Goal: Task Accomplishment & Management: Manage account settings

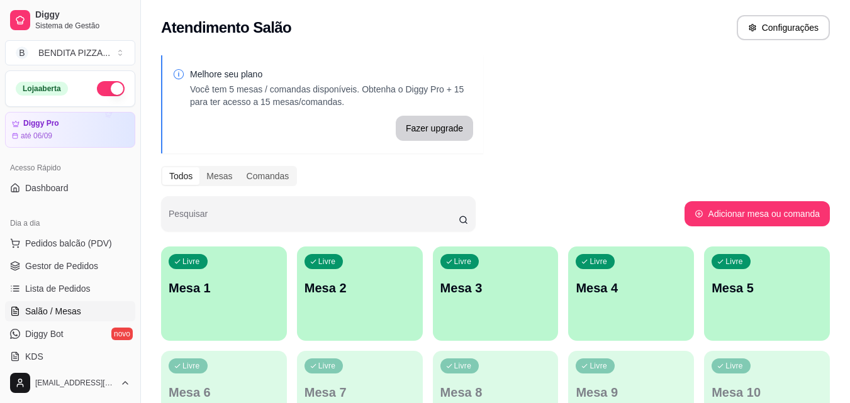
click at [205, 288] on p "Mesa 1" at bounding box center [224, 288] width 111 height 18
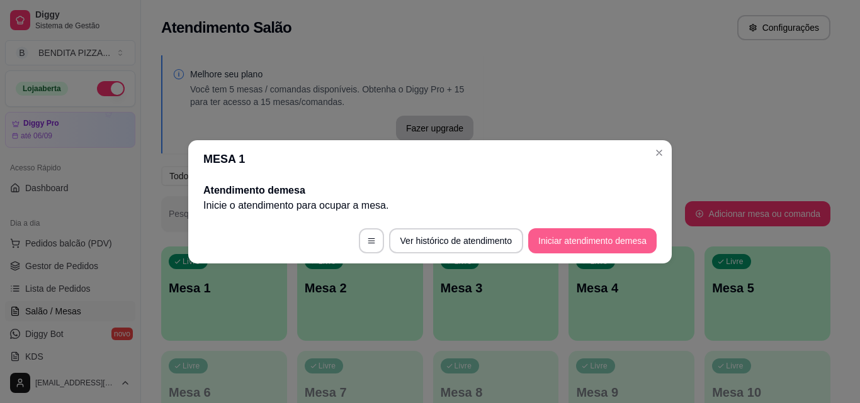
click at [632, 246] on button "Iniciar atendimento de mesa" at bounding box center [592, 240] width 128 height 25
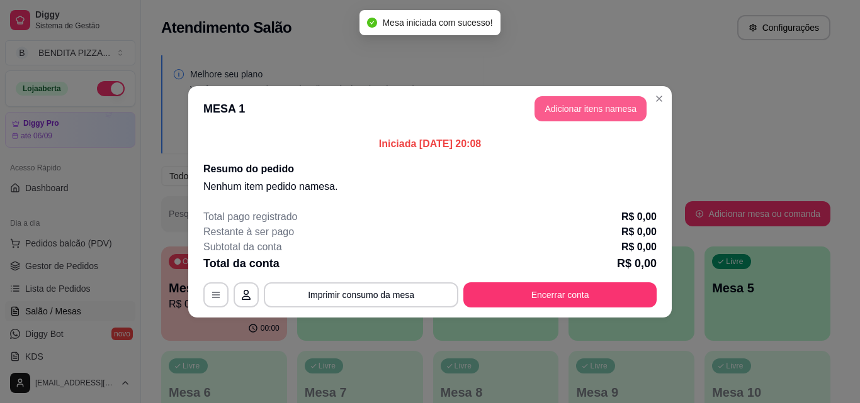
click at [624, 103] on button "Adicionar itens na mesa" at bounding box center [590, 108] width 112 height 25
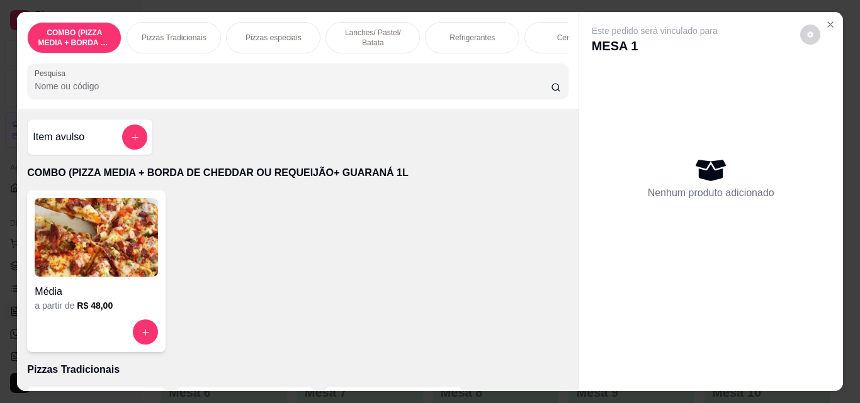
click at [179, 26] on div "Pizzas Tradicionais" at bounding box center [173, 37] width 94 height 31
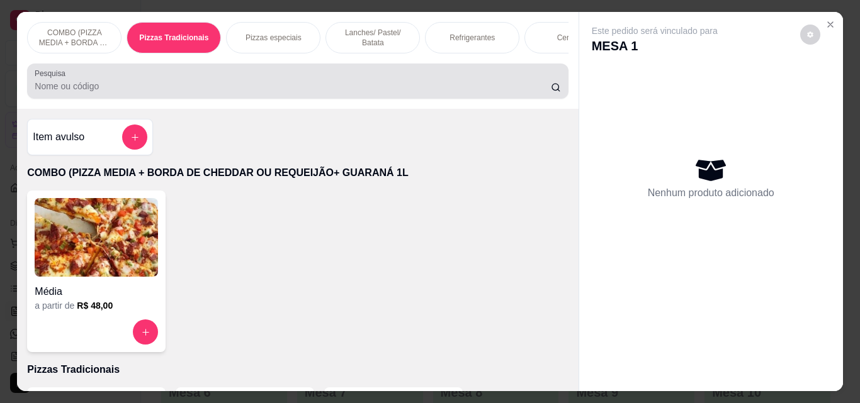
scroll to position [33, 0]
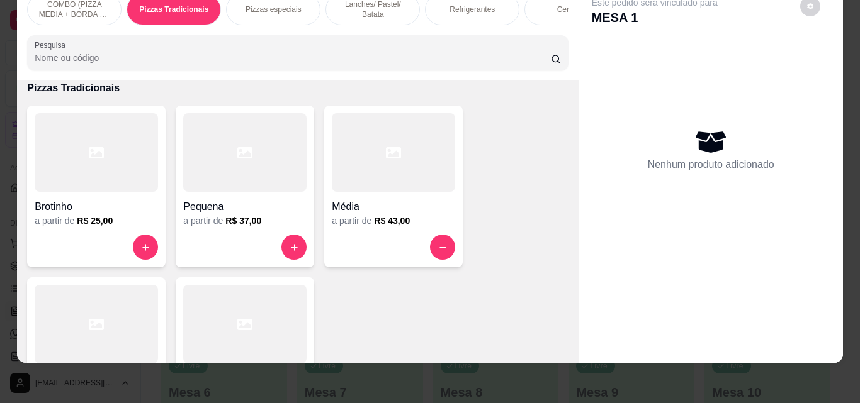
click at [145, 315] on div at bounding box center [96, 324] width 123 height 79
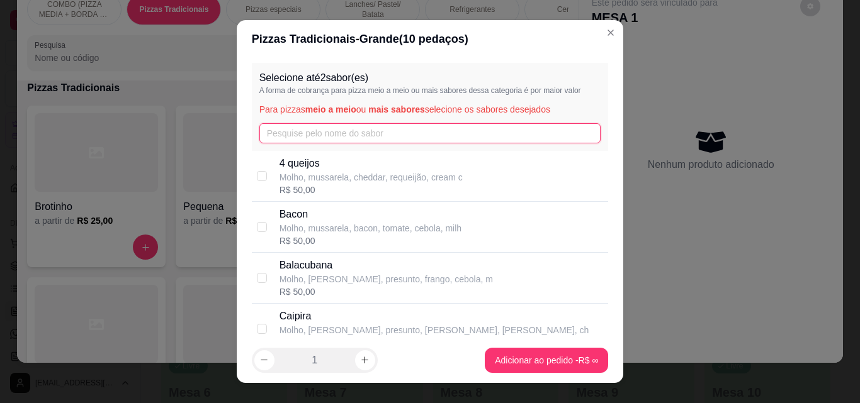
click at [307, 132] on input "text" at bounding box center [430, 133] width 342 height 20
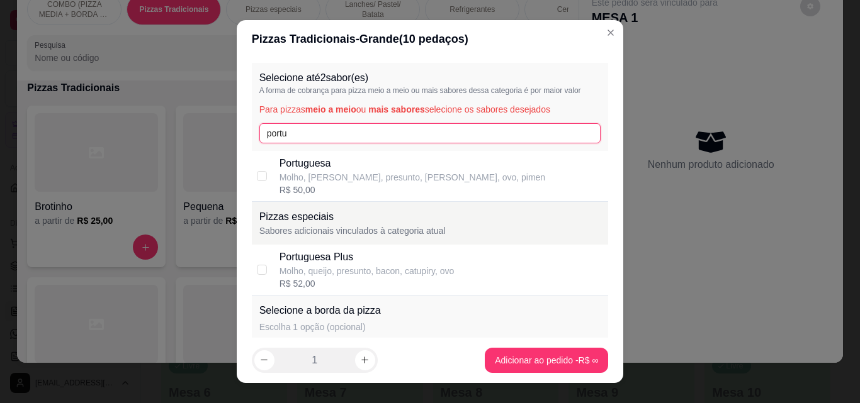
type input "portu"
click at [300, 191] on div "R$ 50,00" at bounding box center [412, 190] width 266 height 13
checkbox input "true"
click at [301, 136] on input "portu" at bounding box center [430, 133] width 342 height 20
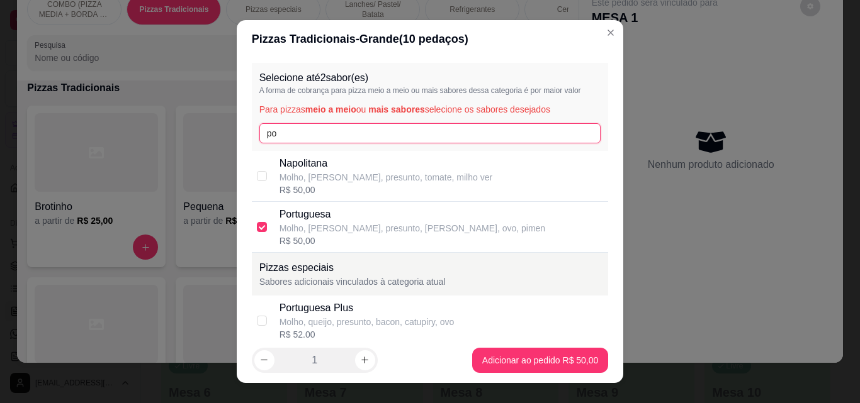
type input "p"
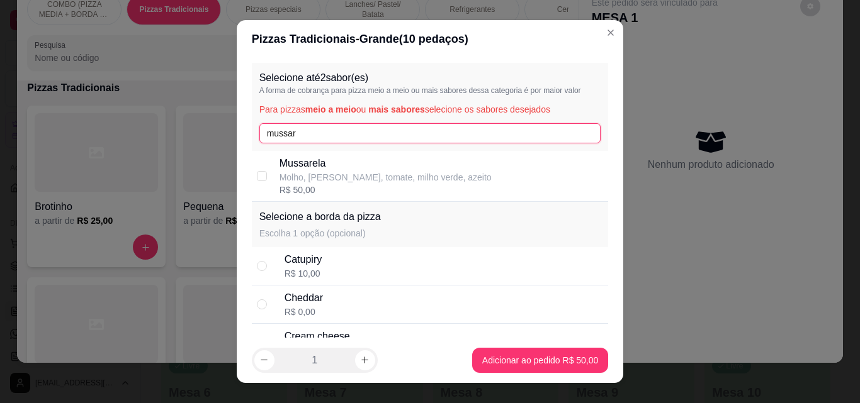
type input "mussar"
click at [309, 182] on p "Molho, [PERSON_NAME], tomate, milho verde, azeito" at bounding box center [385, 177] width 212 height 13
checkbox input "true"
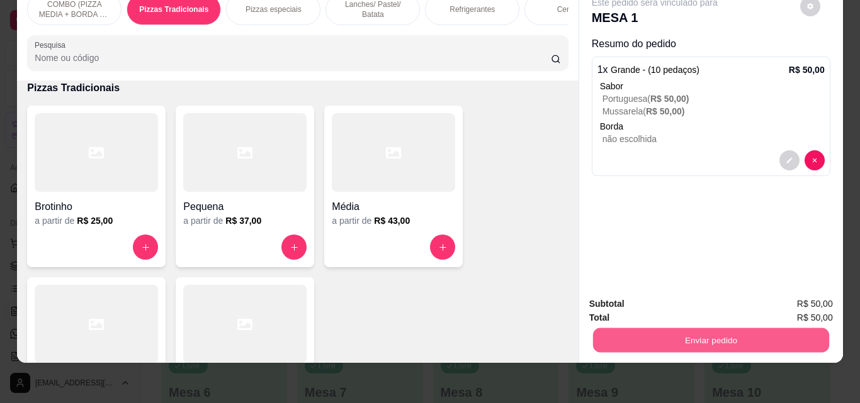
click at [737, 335] on button "Enviar pedido" at bounding box center [710, 340] width 236 height 25
click at [646, 291] on button "Não registrar e enviar pedido" at bounding box center [668, 299] width 127 height 23
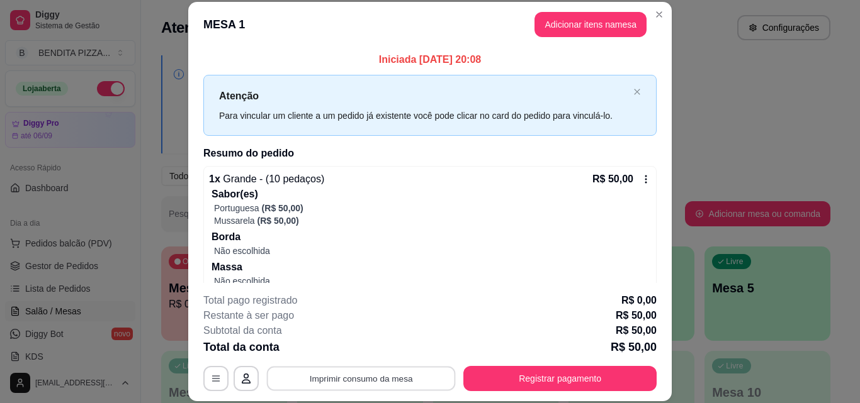
click at [341, 381] on button "Imprimir consumo da mesa" at bounding box center [361, 378] width 189 height 25
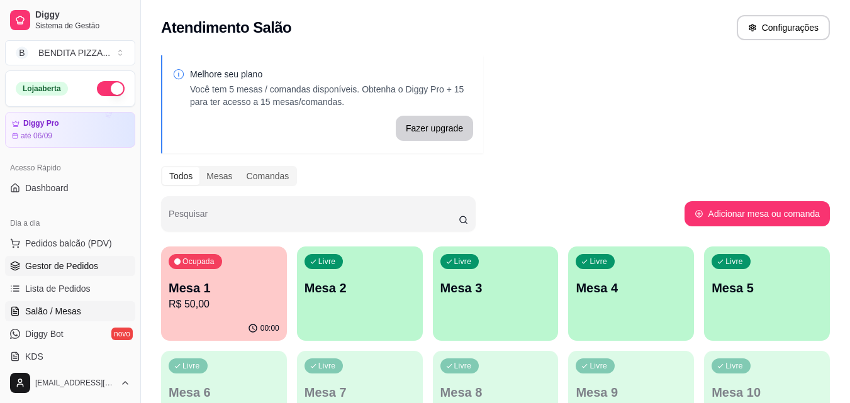
click at [37, 257] on link "Gestor de Pedidos" at bounding box center [70, 266] width 130 height 20
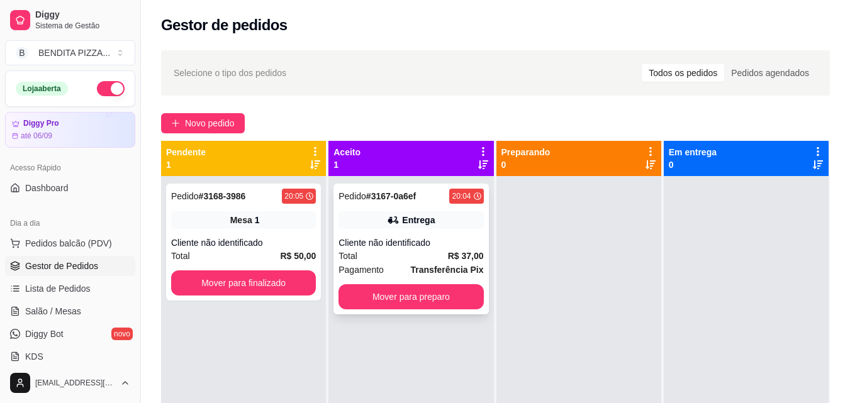
click at [386, 267] on div "Pagamento Transferência Pix" at bounding box center [411, 270] width 145 height 14
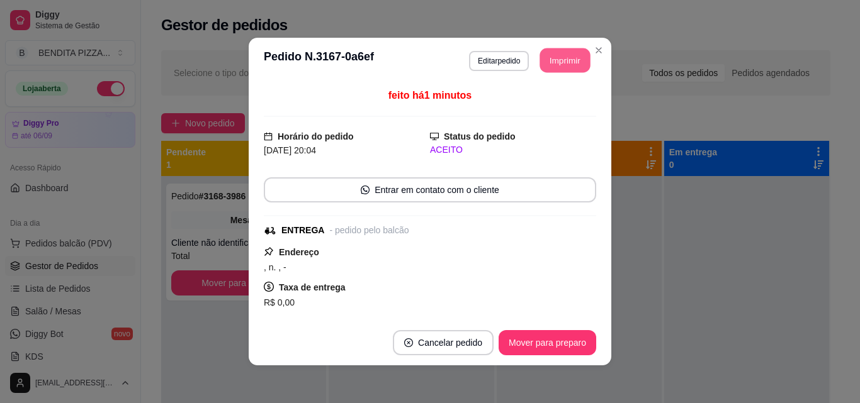
click at [573, 50] on button "Imprimir" at bounding box center [565, 60] width 50 height 25
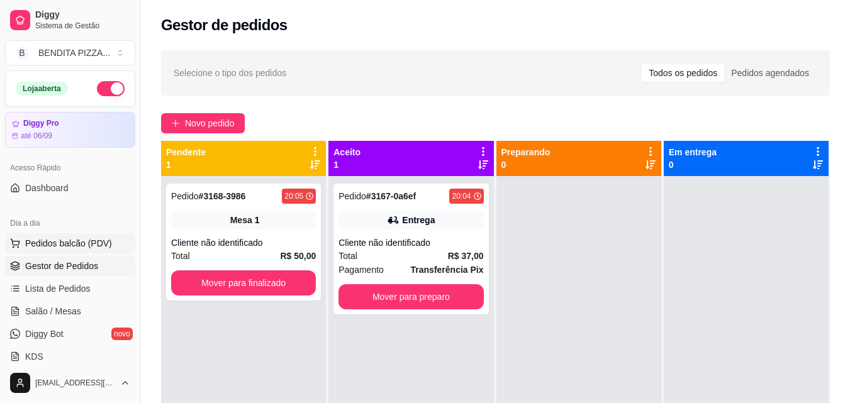
click at [103, 246] on span "Pedidos balcão (PDV)" at bounding box center [68, 243] width 87 height 13
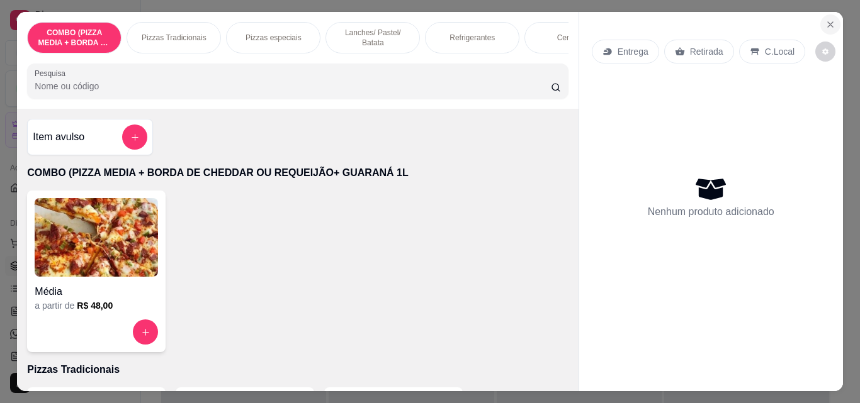
click at [832, 22] on button "Close" at bounding box center [830, 24] width 20 height 20
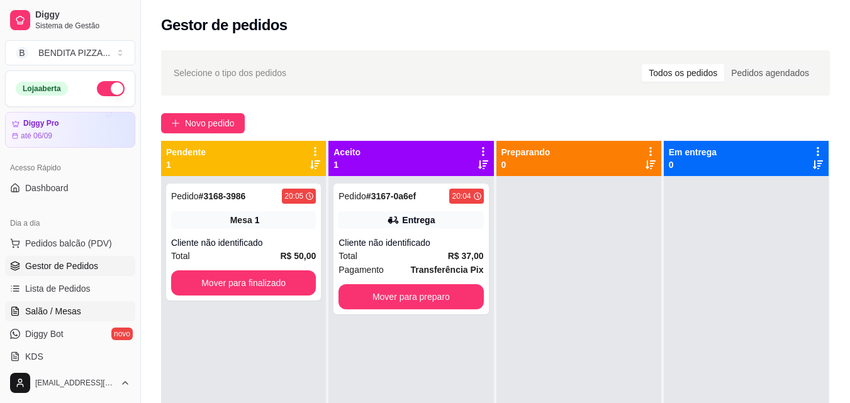
click at [61, 318] on link "Salão / Mesas" at bounding box center [70, 311] width 130 height 20
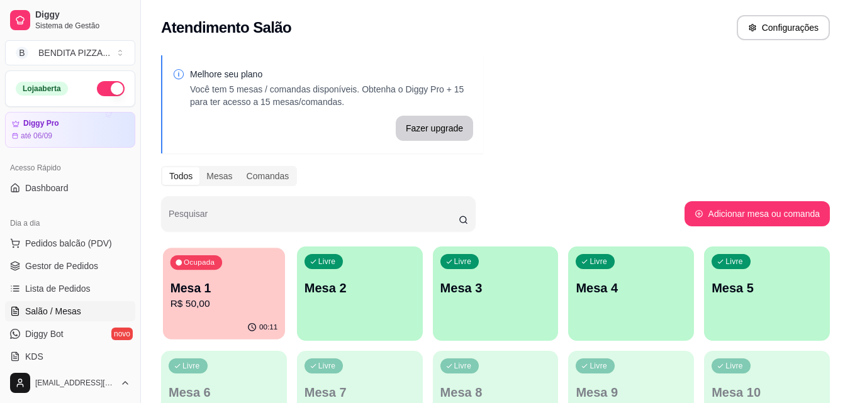
click at [225, 337] on div "00:11" at bounding box center [224, 328] width 122 height 24
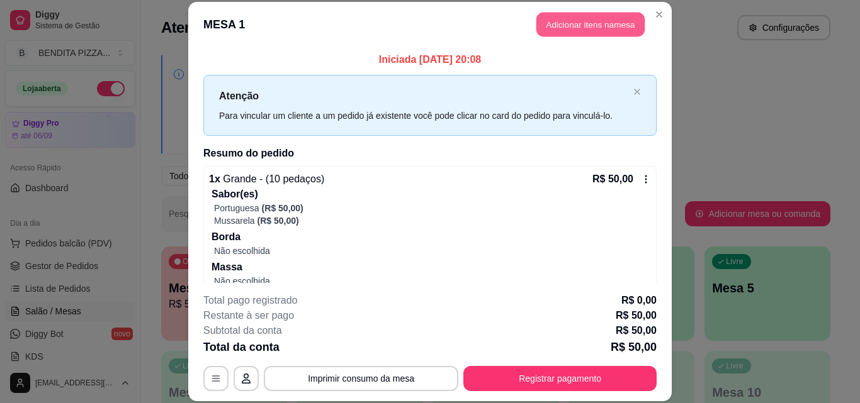
click at [580, 25] on button "Adicionar itens na mesa" at bounding box center [590, 25] width 108 height 25
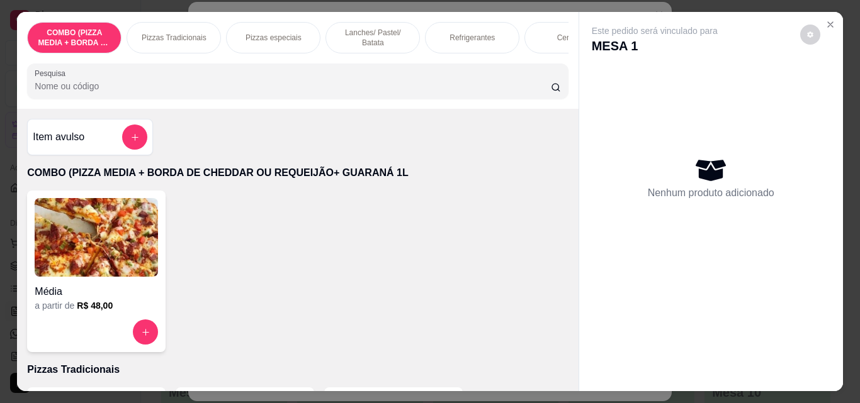
click at [452, 38] on p "Refrigerantes" at bounding box center [471, 38] width 45 height 10
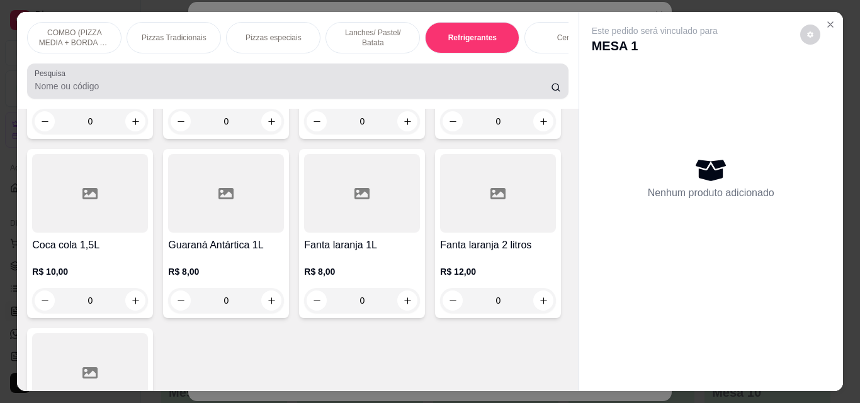
scroll to position [33, 0]
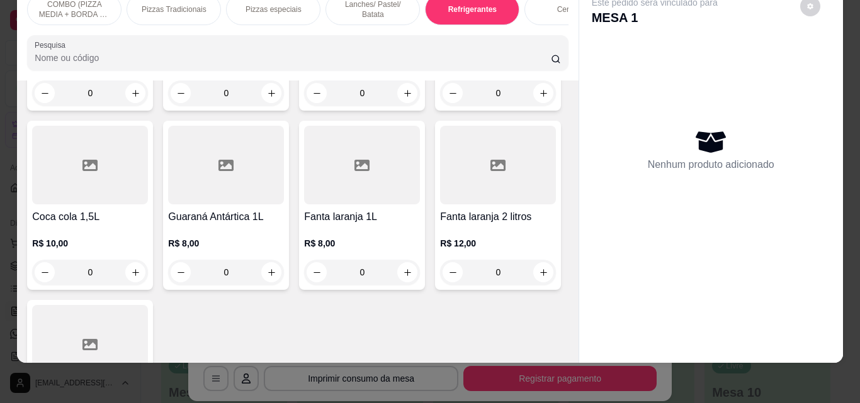
click at [561, 289] on div "Item avulso COMBO (PIZZA MEDIA + BORDA DE CHEDDAR OU REQUEIJÃO+ GUARANÁ 1L Médi…" at bounding box center [297, 222] width 561 height 283
click at [563, 272] on div "Item avulso COMBO (PIZZA MEDIA + BORDA DE CHEDDAR OU REQUEIJÃO+ GUARANÁ 1L Médi…" at bounding box center [297, 222] width 561 height 283
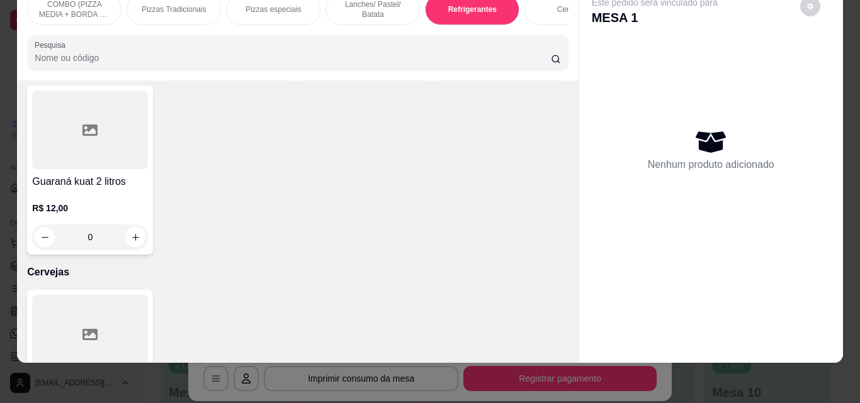
scroll to position [2332, 0]
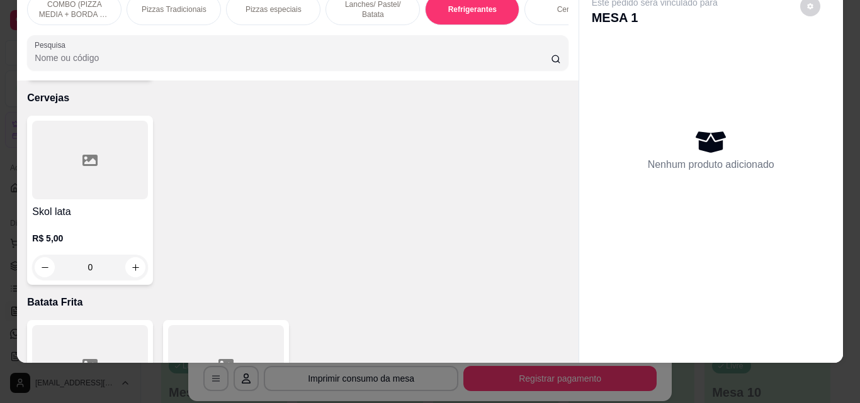
type input "1"
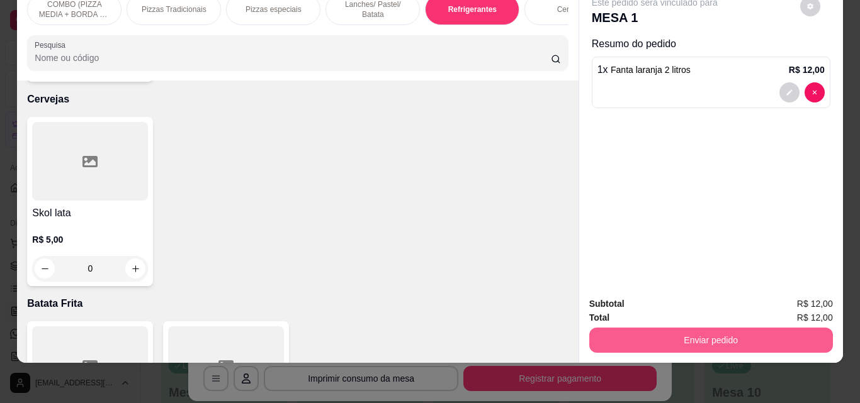
click at [679, 328] on button "Enviar pedido" at bounding box center [711, 340] width 244 height 25
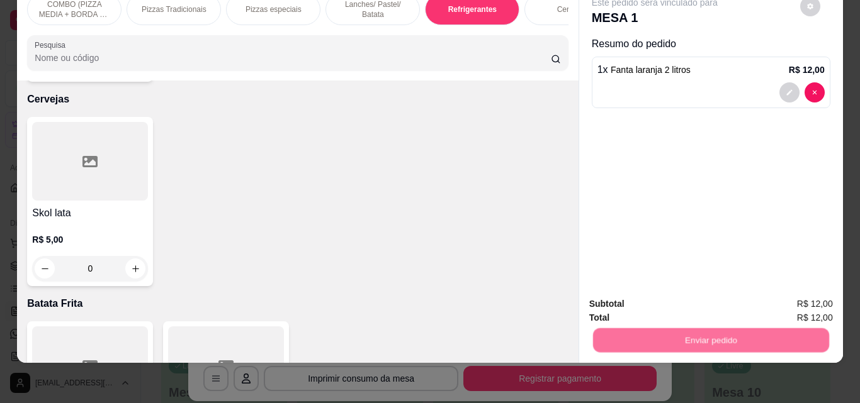
click at [663, 293] on button "Não registrar e enviar pedido" at bounding box center [668, 299] width 127 height 23
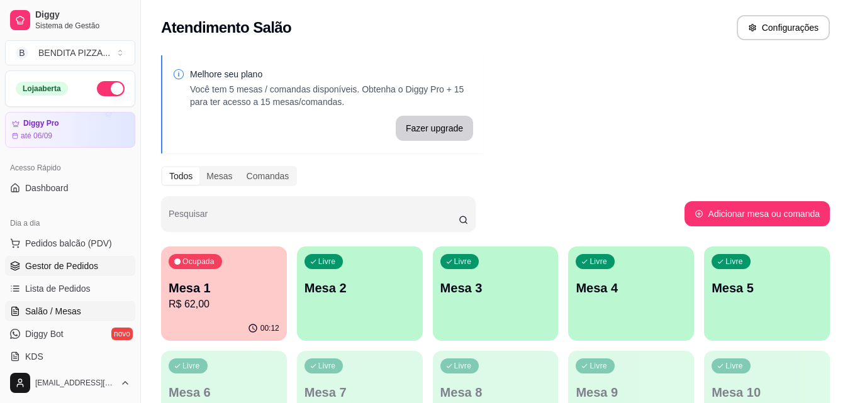
click at [92, 260] on span "Gestor de Pedidos" at bounding box center [61, 266] width 73 height 13
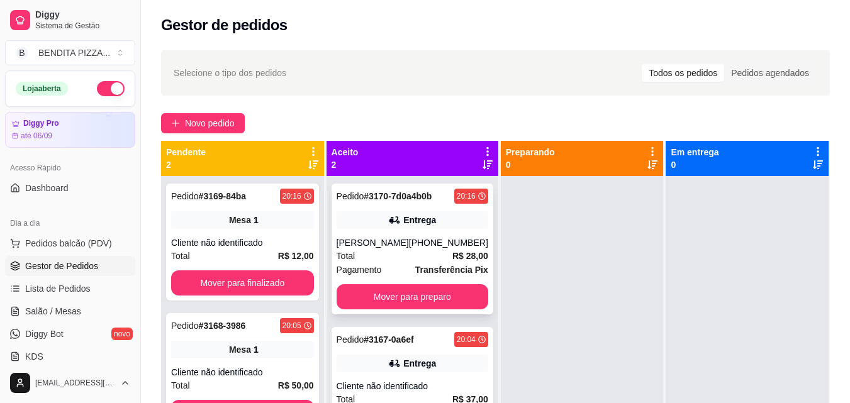
click at [396, 242] on div "[PERSON_NAME]" at bounding box center [373, 243] width 72 height 13
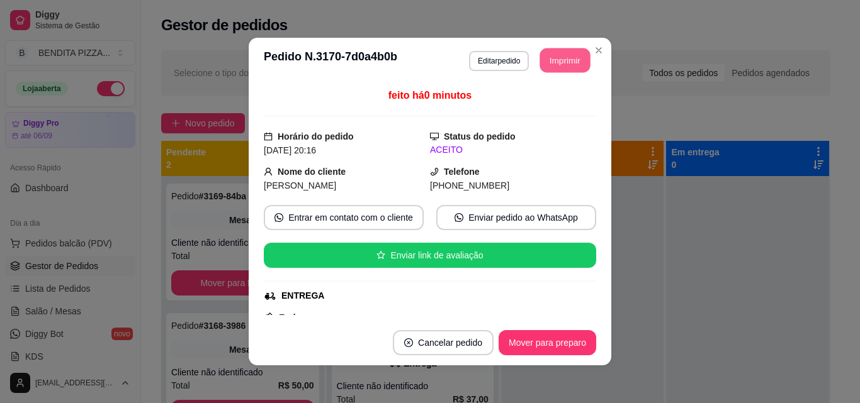
click at [568, 65] on button "Imprimir" at bounding box center [565, 60] width 50 height 25
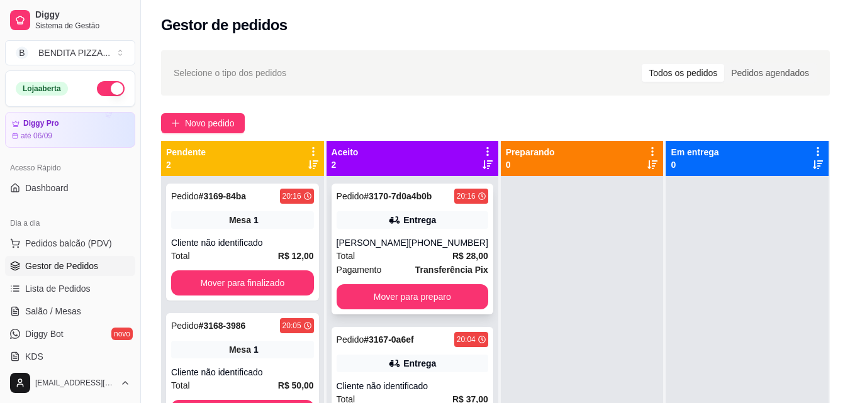
click at [341, 262] on span "Total" at bounding box center [346, 256] width 19 height 14
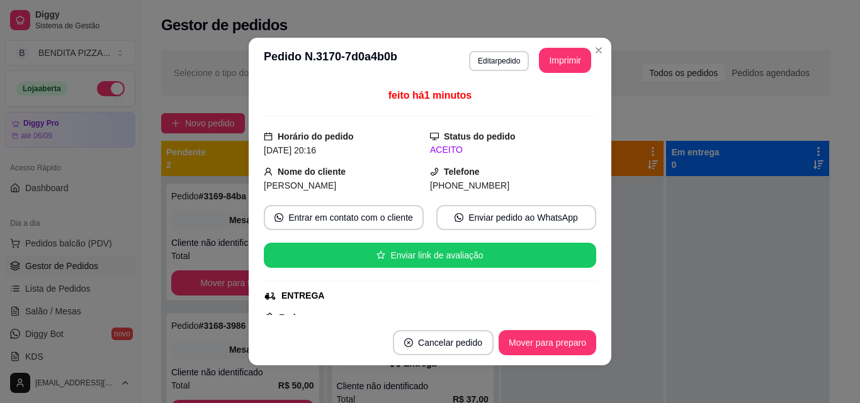
click at [529, 57] on div "**********" at bounding box center [530, 60] width 122 height 25
click at [580, 64] on button "Imprimir" at bounding box center [565, 60] width 52 height 25
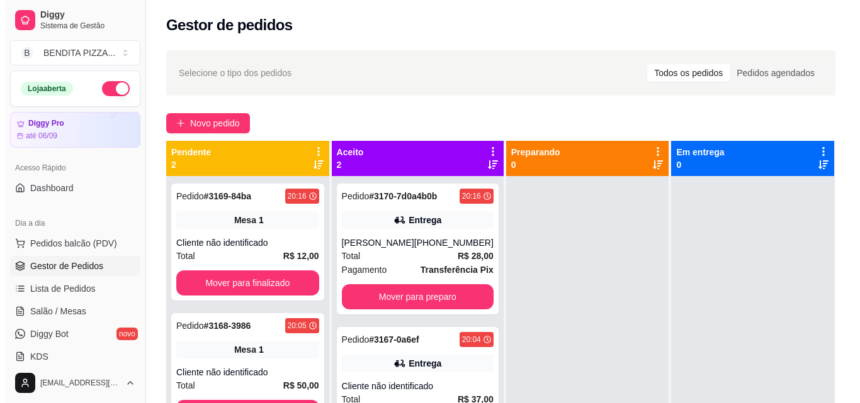
scroll to position [192, 0]
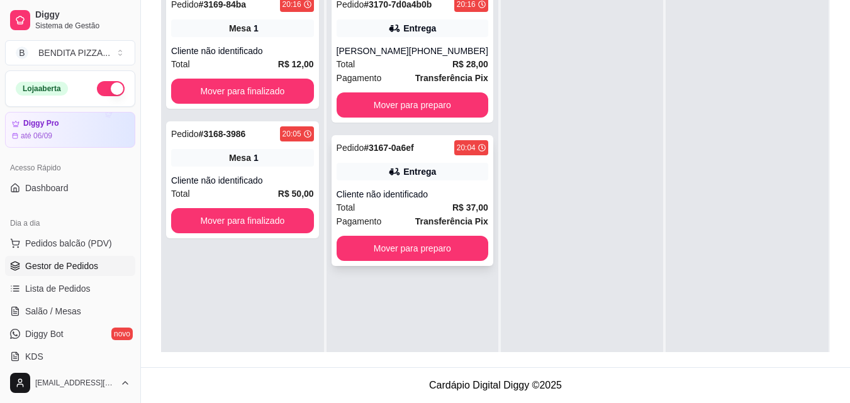
click at [459, 181] on div "Pedido # 3167-0a6ef 20:04 Entrega Cliente não identificado Total R$ 37,00 Pagam…" at bounding box center [413, 200] width 162 height 131
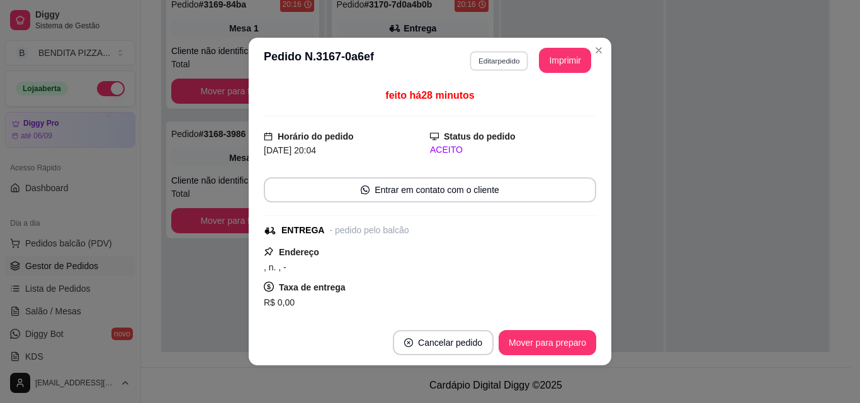
click at [503, 55] on button "Editar pedido" at bounding box center [498, 61] width 59 height 20
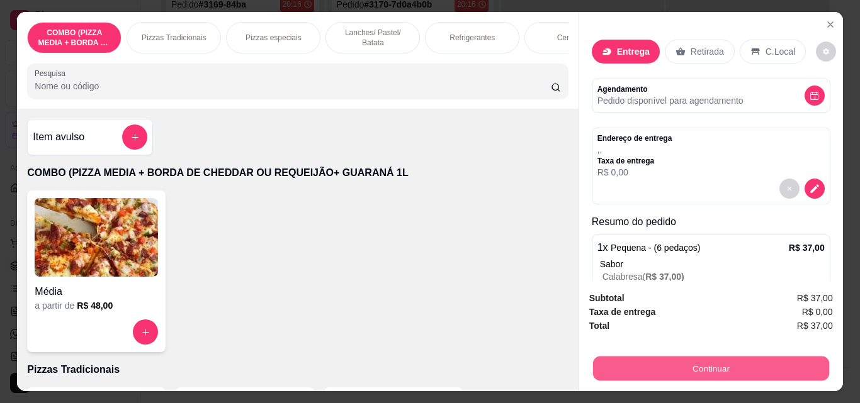
click at [687, 358] on button "Continuar" at bounding box center [710, 368] width 236 height 25
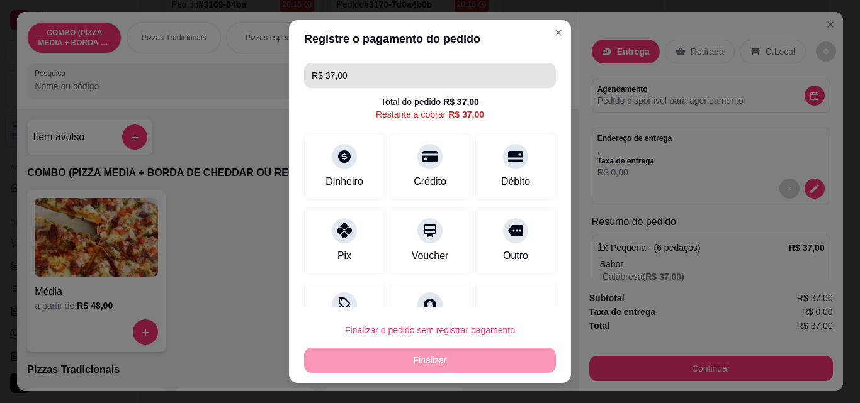
click at [364, 75] on input "R$ 37,00" at bounding box center [429, 75] width 237 height 25
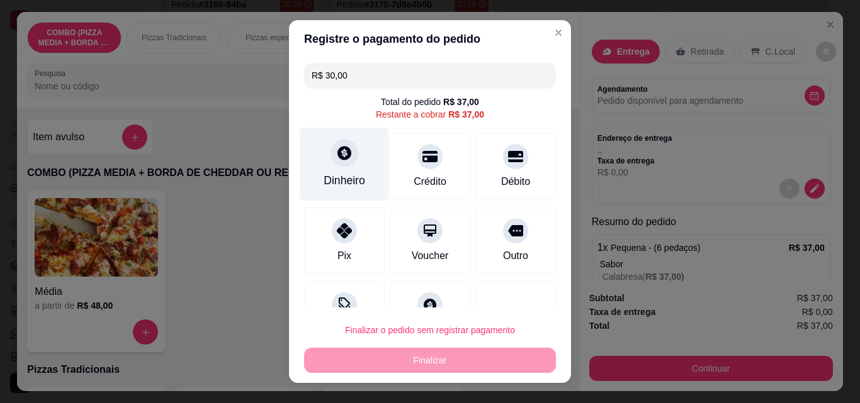
click at [353, 182] on div "Dinheiro" at bounding box center [344, 180] width 42 height 16
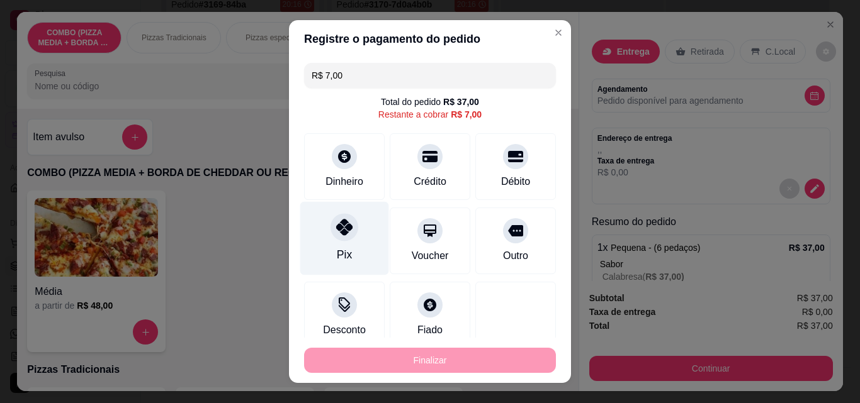
click at [344, 223] on icon at bounding box center [344, 227] width 16 height 16
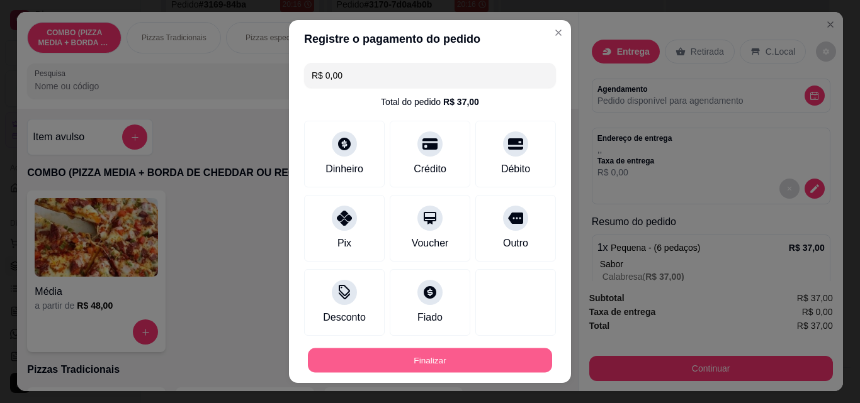
click at [434, 357] on button "Finalizar" at bounding box center [430, 361] width 244 height 25
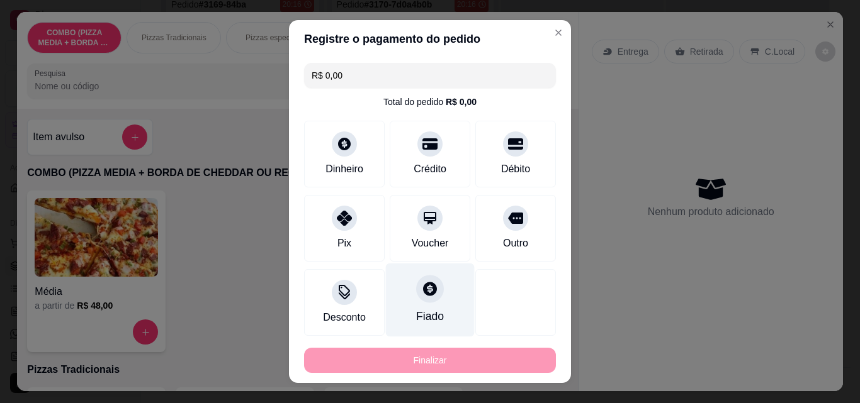
type input "-R$ 37,00"
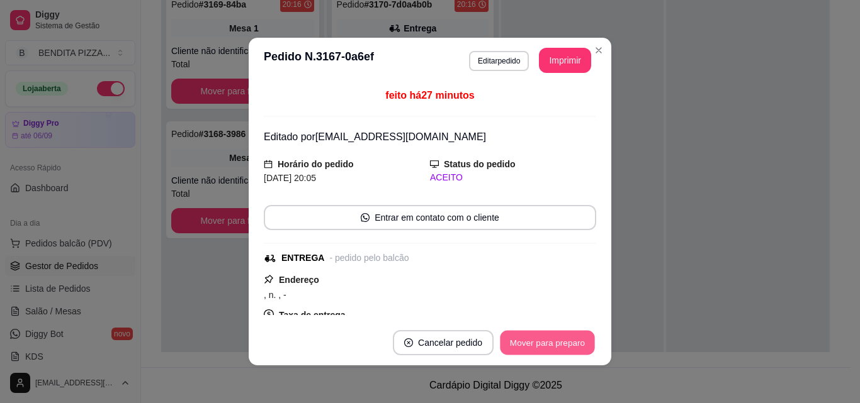
click at [529, 337] on button "Mover para preparo" at bounding box center [547, 343] width 94 height 25
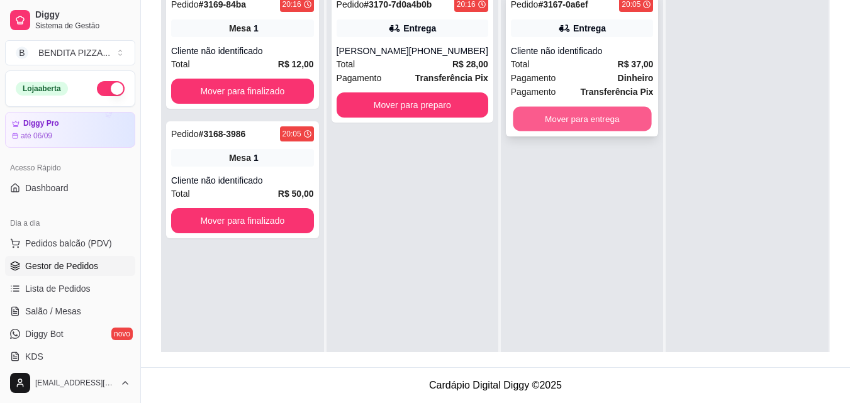
click at [569, 130] on button "Mover para entrega" at bounding box center [582, 119] width 138 height 25
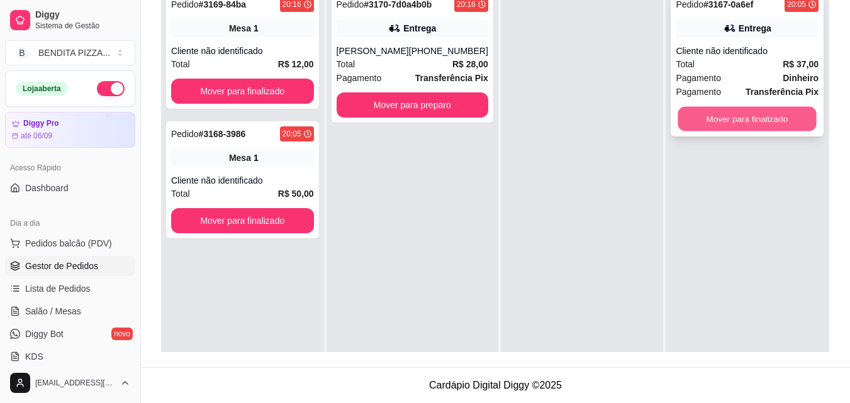
click at [764, 113] on button "Mover para finalizado" at bounding box center [747, 119] width 138 height 25
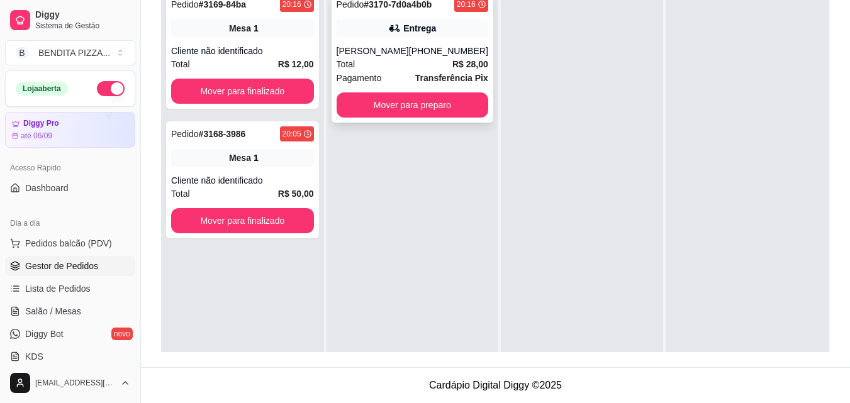
click at [434, 54] on div "[PHONE_NUMBER]" at bounding box center [448, 51] width 79 height 13
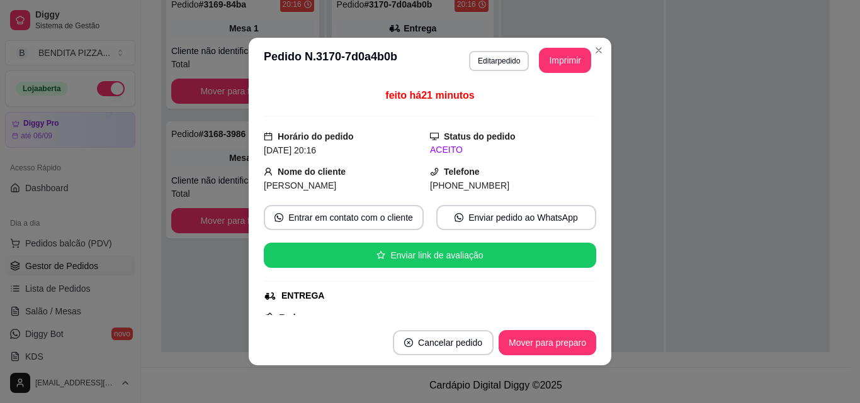
scroll to position [199, 0]
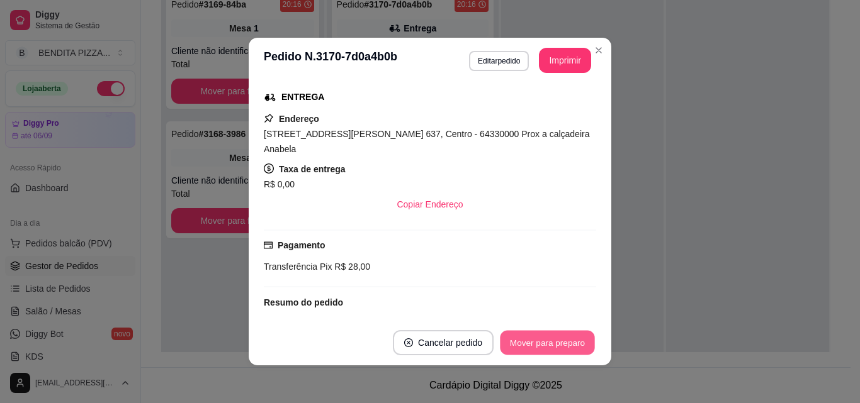
click at [549, 343] on button "Mover para preparo" at bounding box center [547, 343] width 94 height 25
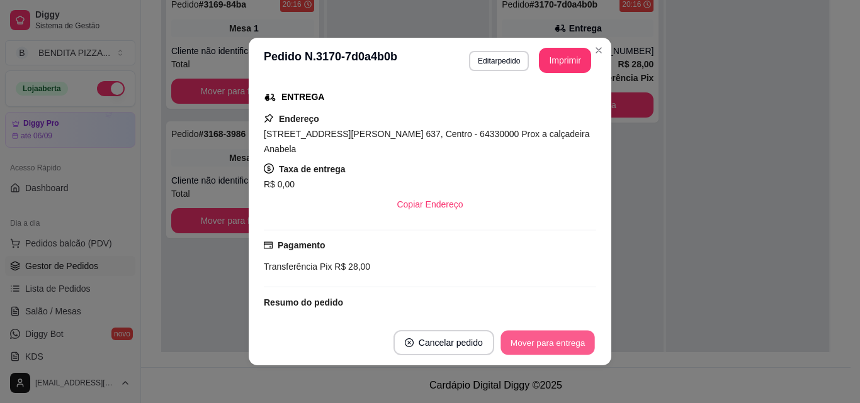
click at [549, 343] on button "Mover para entrega" at bounding box center [547, 343] width 94 height 25
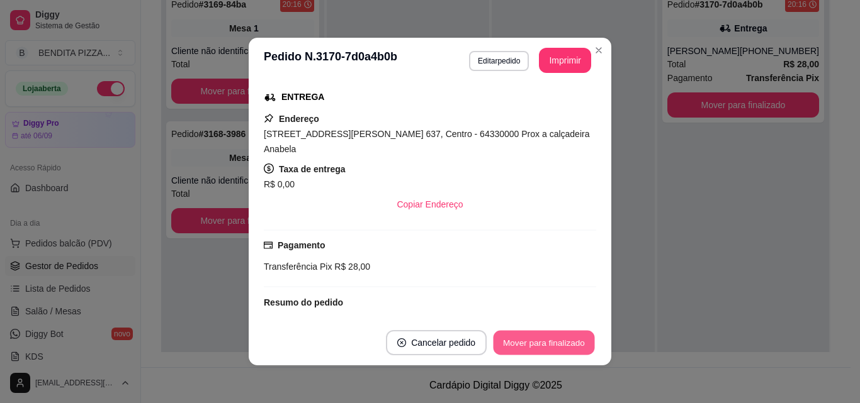
click at [549, 343] on button "Mover para finalizado" at bounding box center [543, 343] width 101 height 25
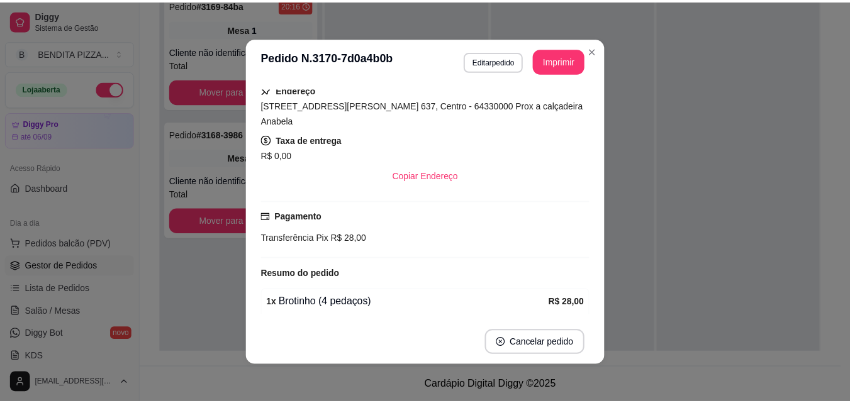
scroll to position [170, 0]
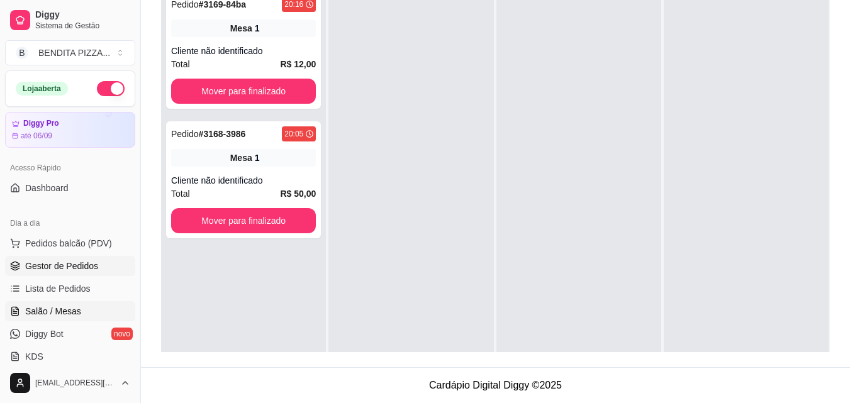
click at [70, 302] on link "Salão / Mesas" at bounding box center [70, 311] width 130 height 20
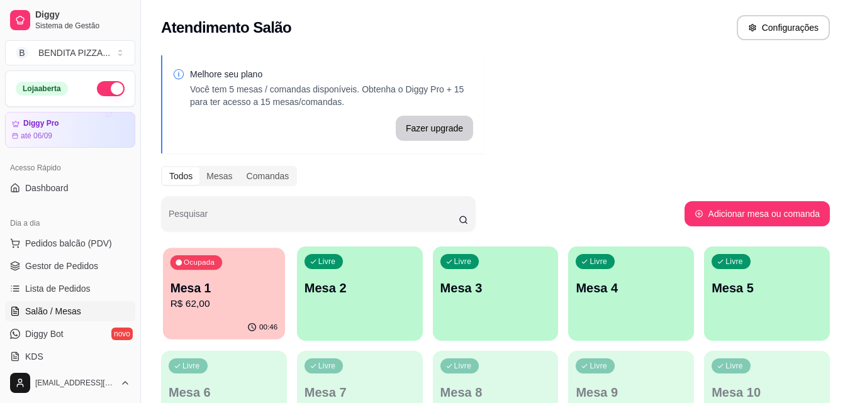
click at [227, 322] on div "00:46" at bounding box center [224, 328] width 122 height 24
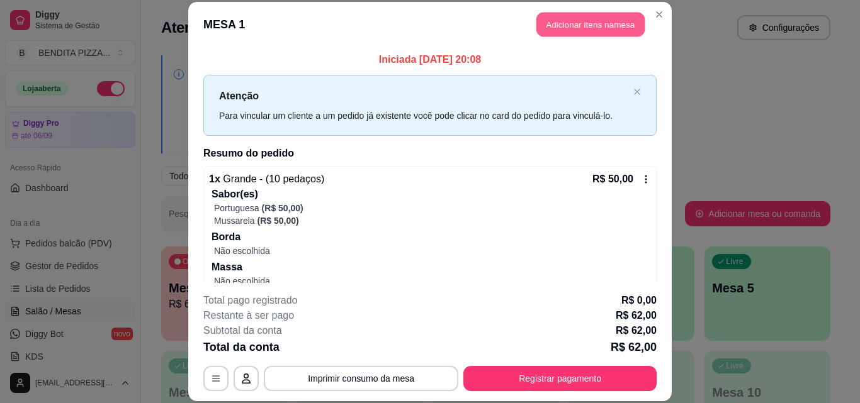
click at [571, 22] on button "Adicionar itens na mesa" at bounding box center [590, 25] width 108 height 25
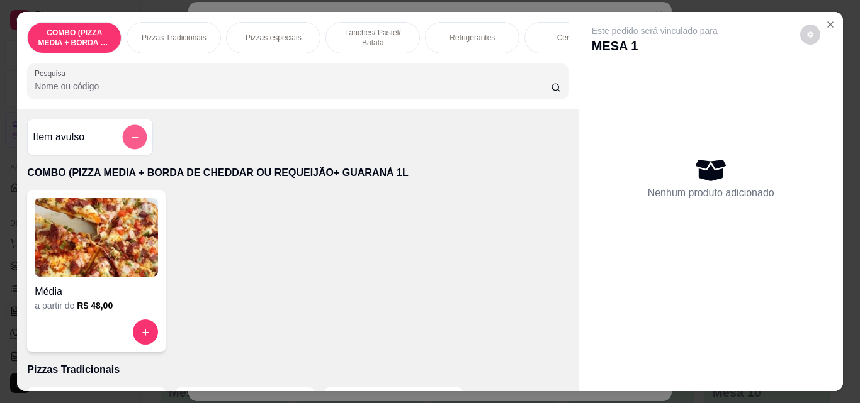
click at [133, 147] on button "add-separate-item" at bounding box center [135, 137] width 25 height 25
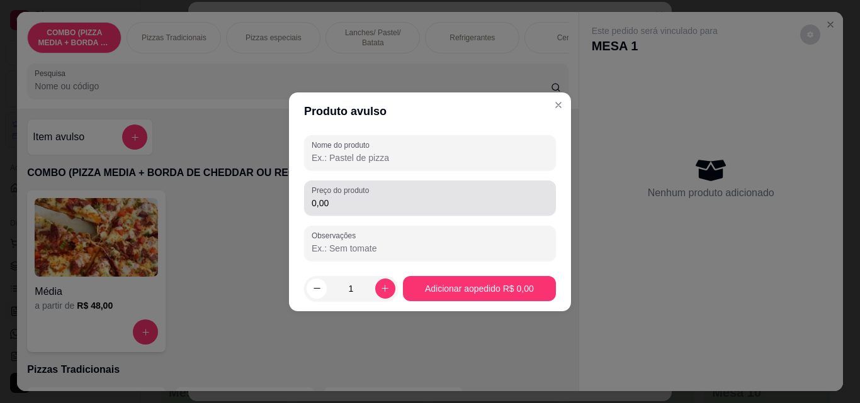
click at [362, 207] on input "0,00" at bounding box center [429, 203] width 237 height 13
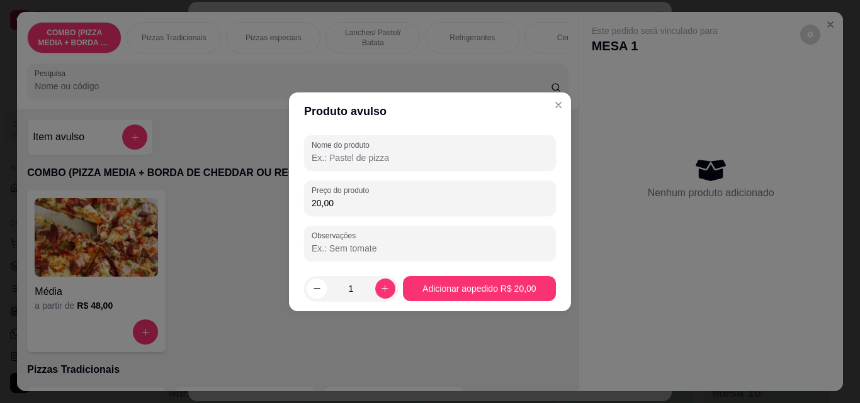
type input "20,00"
click at [370, 157] on input "Nome do produto" at bounding box center [429, 158] width 237 height 13
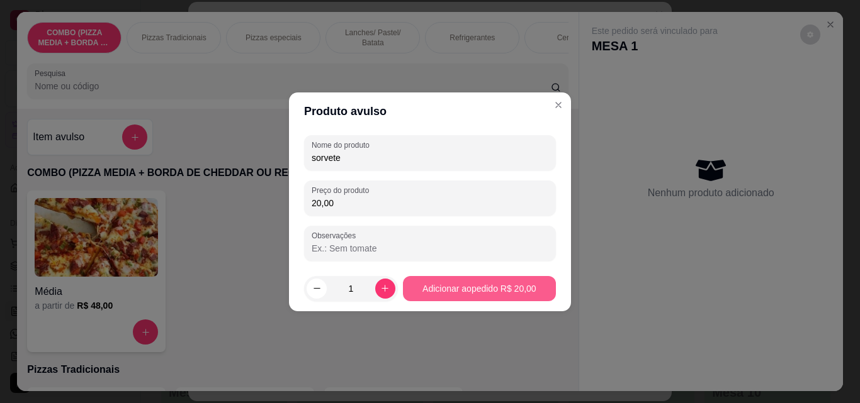
type input "sorvete"
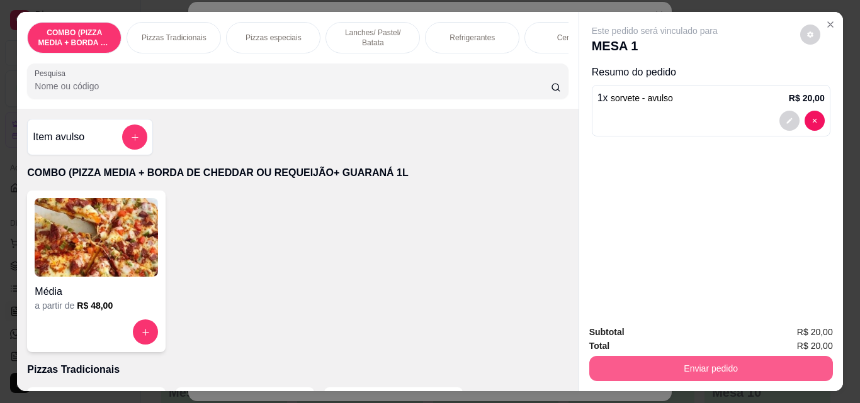
click at [703, 367] on button "Enviar pedido" at bounding box center [711, 368] width 244 height 25
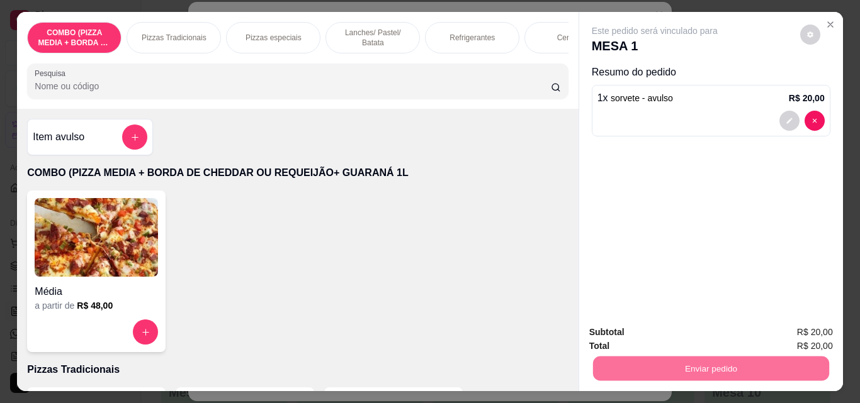
click at [681, 333] on button "Não registrar e enviar pedido" at bounding box center [668, 332] width 127 height 23
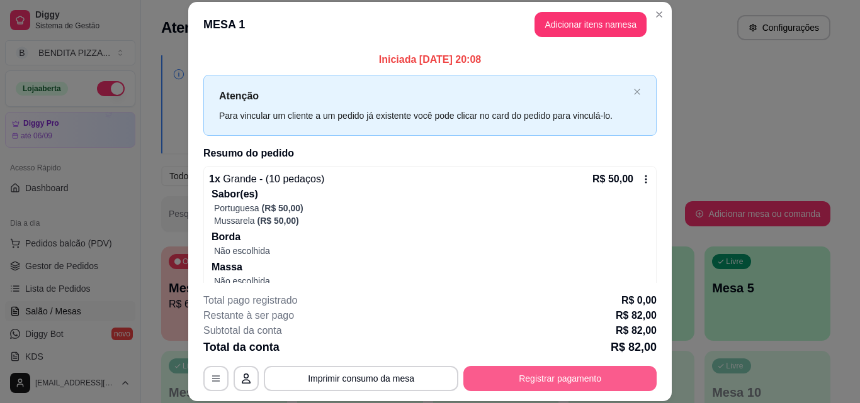
click at [599, 375] on button "Registrar pagamento" at bounding box center [559, 378] width 193 height 25
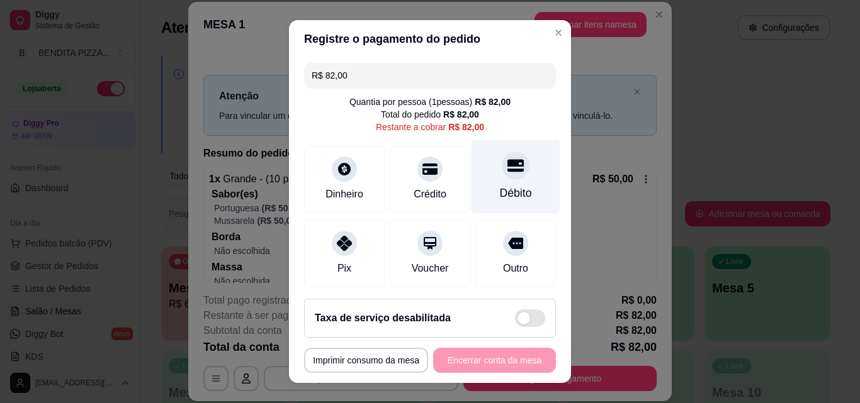
click at [500, 201] on div "Débito" at bounding box center [516, 193] width 32 height 16
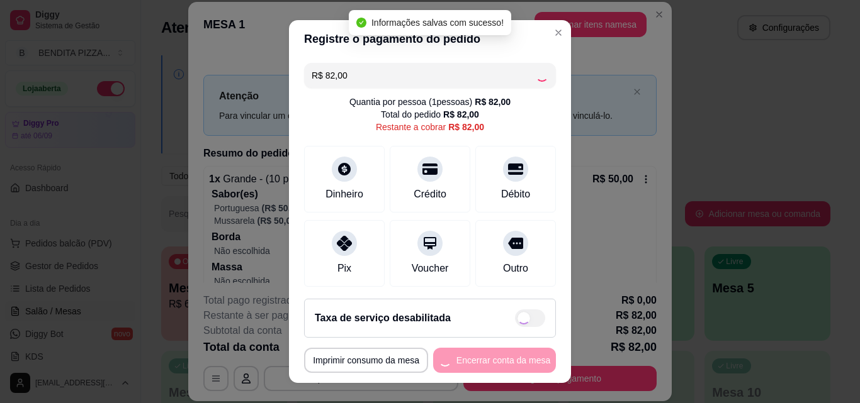
type input "R$ 0,00"
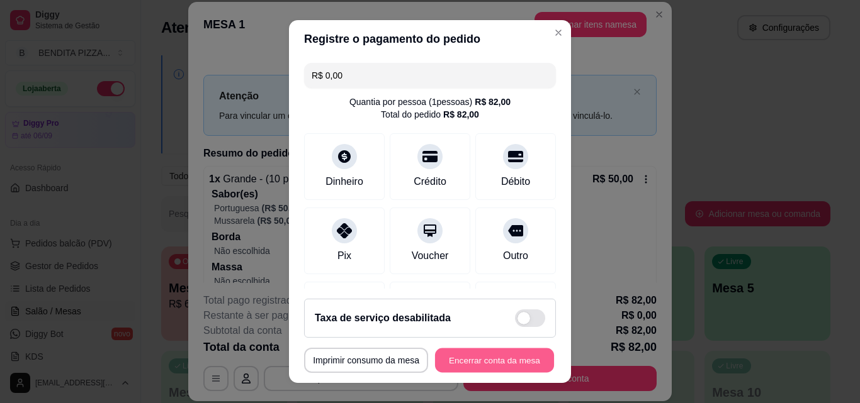
click at [510, 353] on button "Encerrar conta da mesa" at bounding box center [494, 361] width 119 height 25
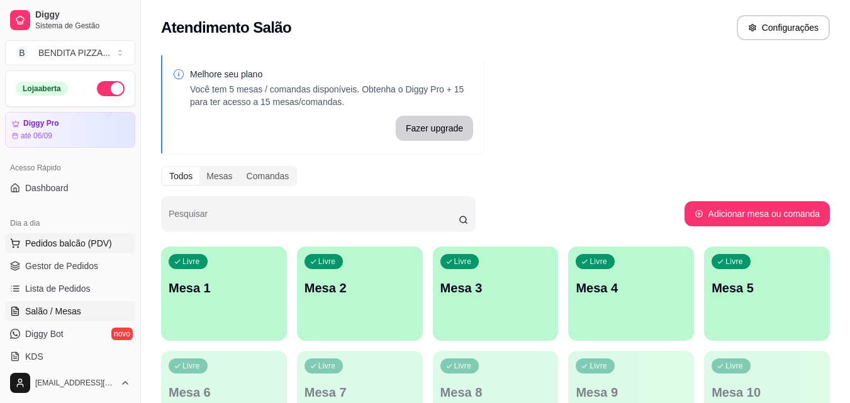
click at [99, 250] on button "Pedidos balcão (PDV)" at bounding box center [70, 243] width 130 height 20
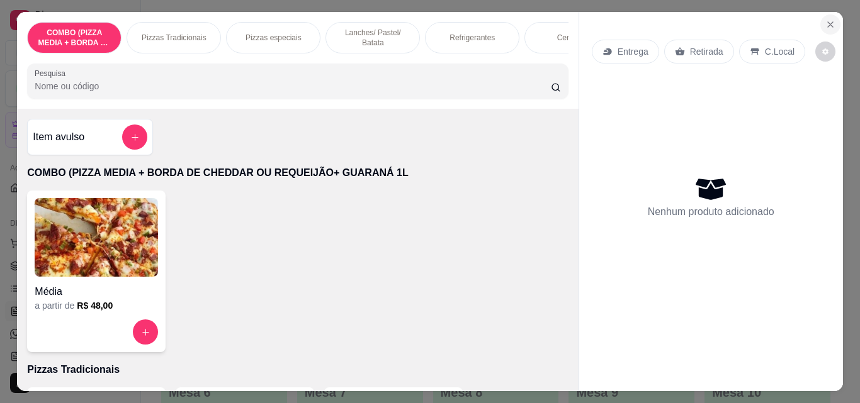
click at [827, 20] on icon "Close" at bounding box center [830, 25] width 10 height 10
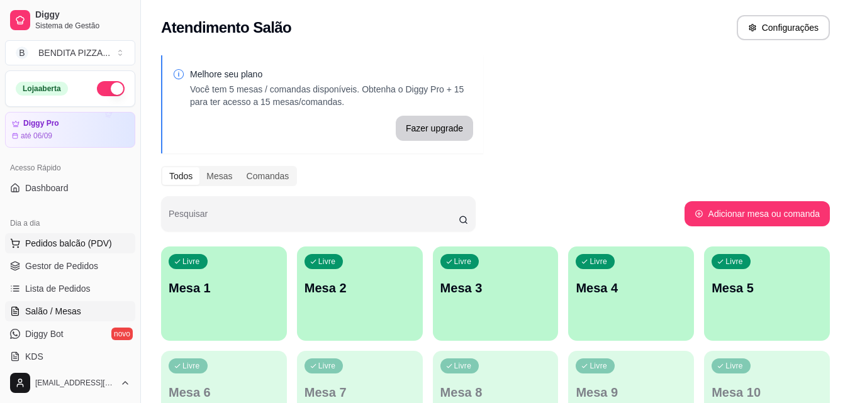
click at [102, 247] on span "Pedidos balcão (PDV)" at bounding box center [68, 243] width 87 height 13
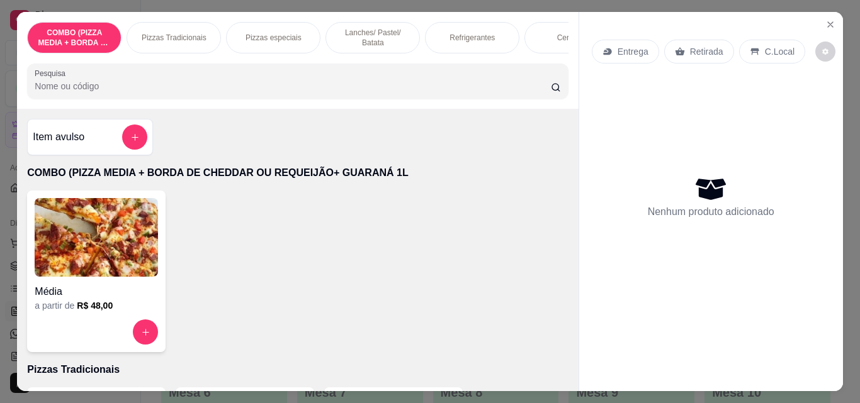
click at [384, 28] on p "Lanches/ Pastel/ Batata" at bounding box center [372, 38] width 73 height 20
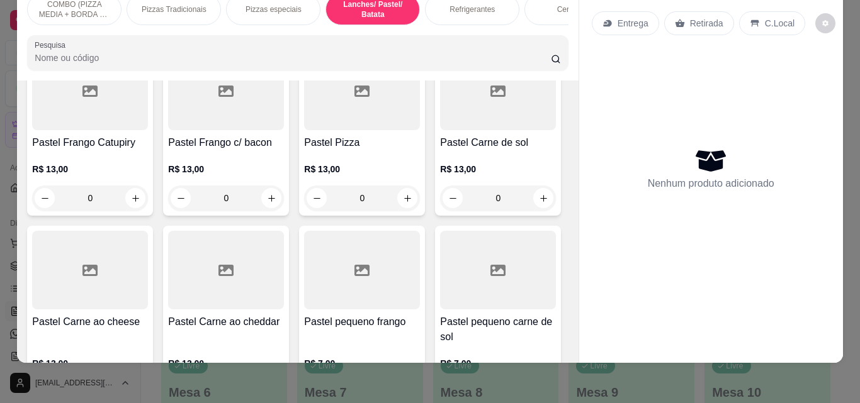
scroll to position [1468, 0]
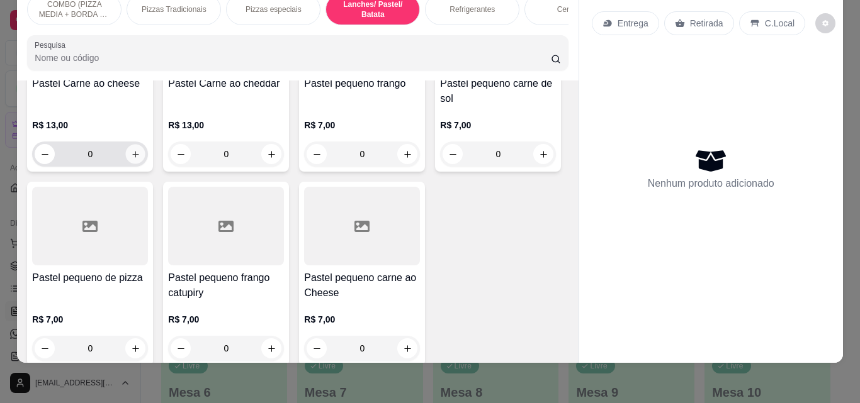
click at [140, 150] on icon "increase-product-quantity" at bounding box center [135, 154] width 9 height 9
type input "1"
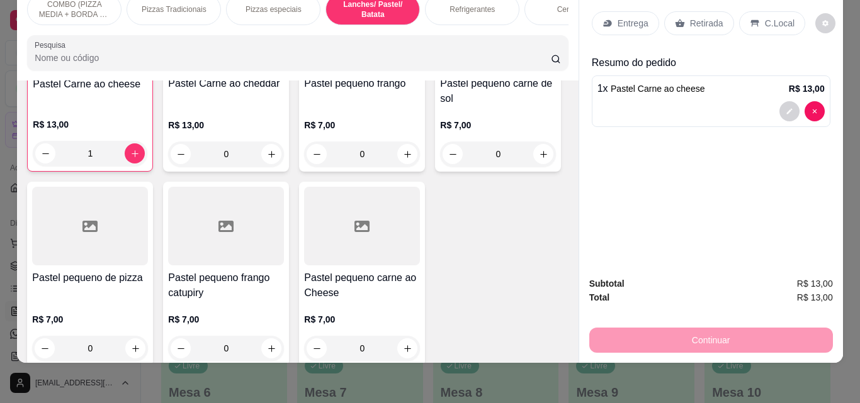
click at [462, 10] on div "Refrigerantes" at bounding box center [472, 9] width 94 height 31
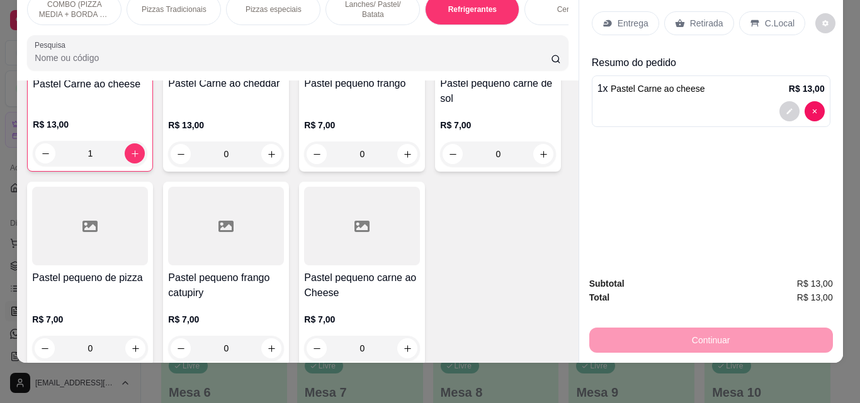
scroll to position [1944, 0]
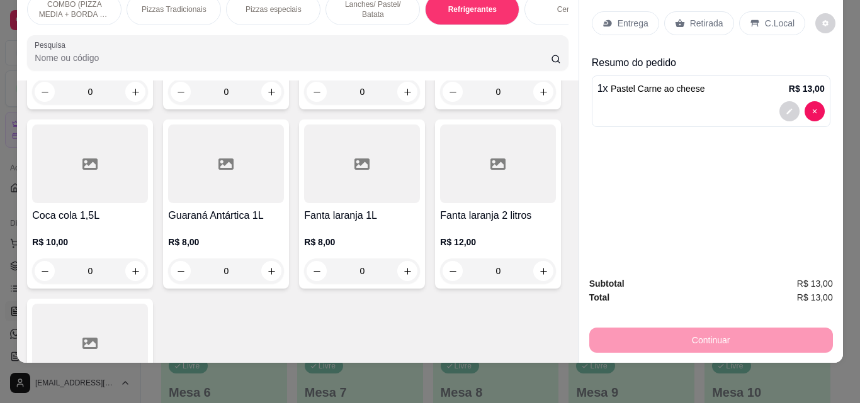
click at [561, 282] on div "Item avulso COMBO (PIZZA MEDIA + BORDA DE CHEDDAR OU REQUEIJÃO+ GUARANÁ 1L Médi…" at bounding box center [297, 222] width 561 height 283
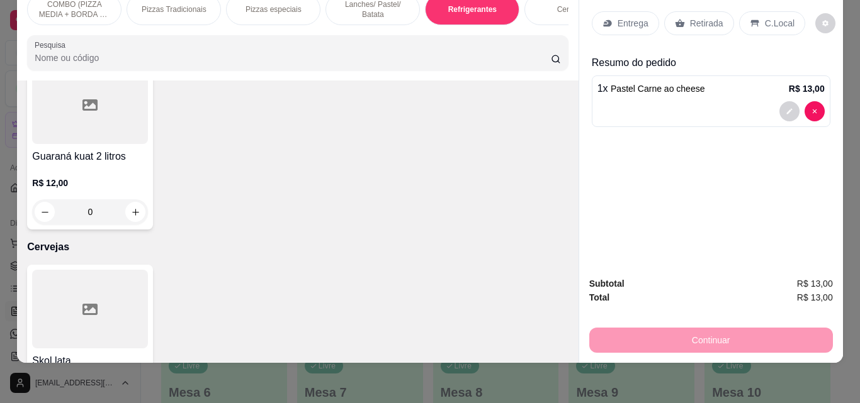
type input "1"
click at [634, 17] on p "Entrega" at bounding box center [632, 23] width 31 height 13
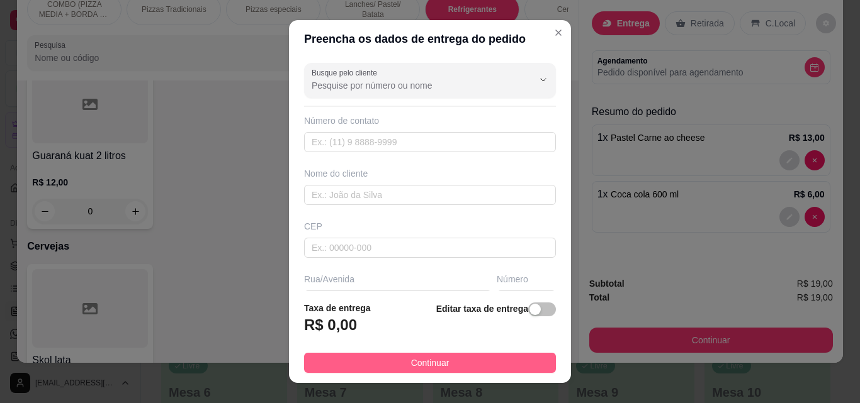
click at [473, 353] on button "Continuar" at bounding box center [430, 363] width 252 height 20
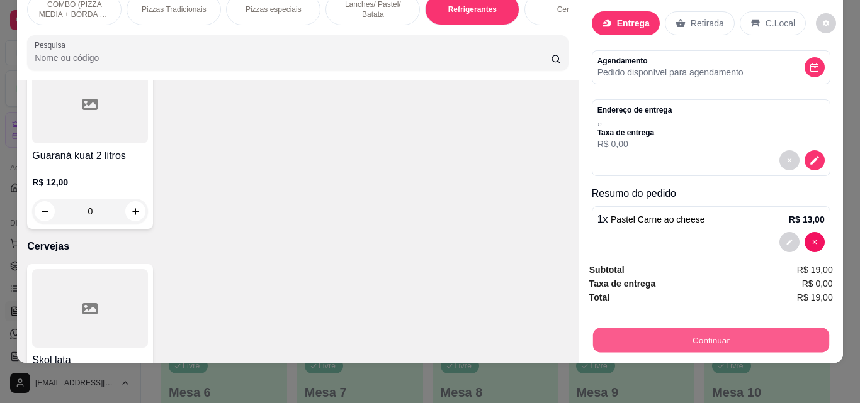
click at [643, 333] on button "Continuar" at bounding box center [710, 340] width 236 height 25
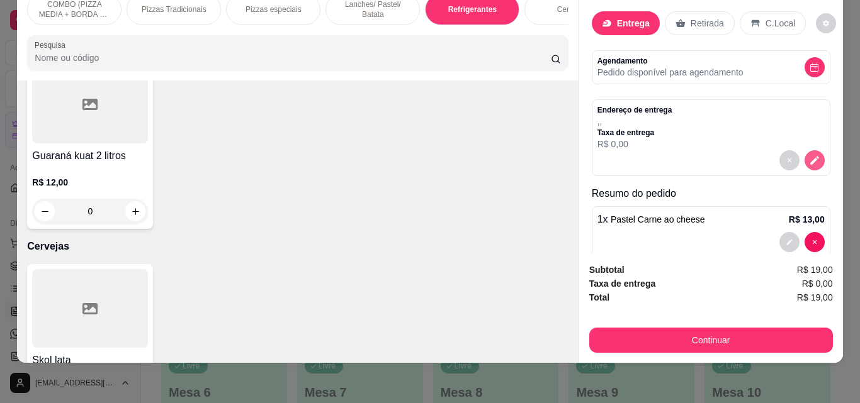
click at [804, 158] on button "decrease-product-quantity" at bounding box center [814, 160] width 20 height 20
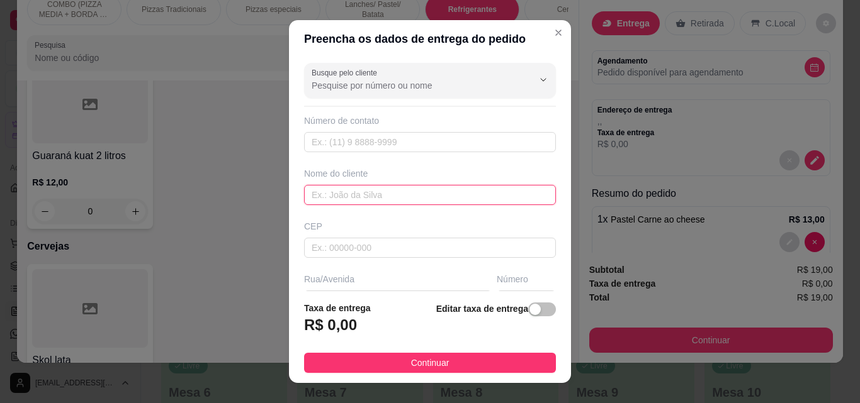
click at [379, 191] on input "text" at bounding box center [430, 195] width 252 height 20
click at [528, 195] on input "[PERSON_NAME]" at bounding box center [430, 195] width 252 height 20
type input "[PERSON_NAME]"
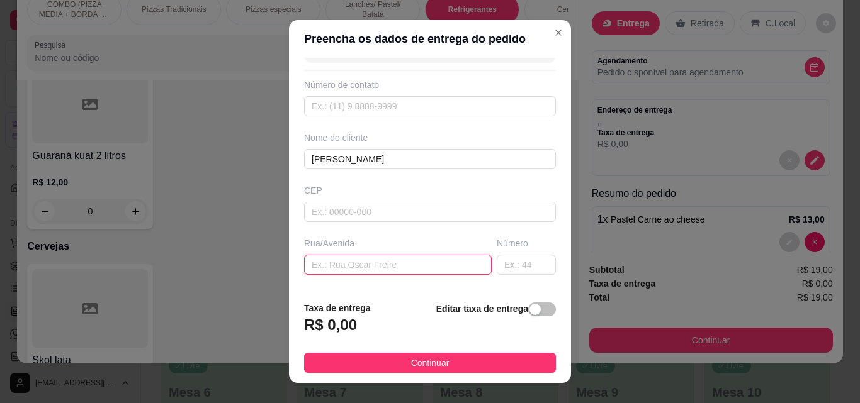
click at [396, 256] on input "text" at bounding box center [398, 265] width 188 height 20
type input "[PERSON_NAME]"
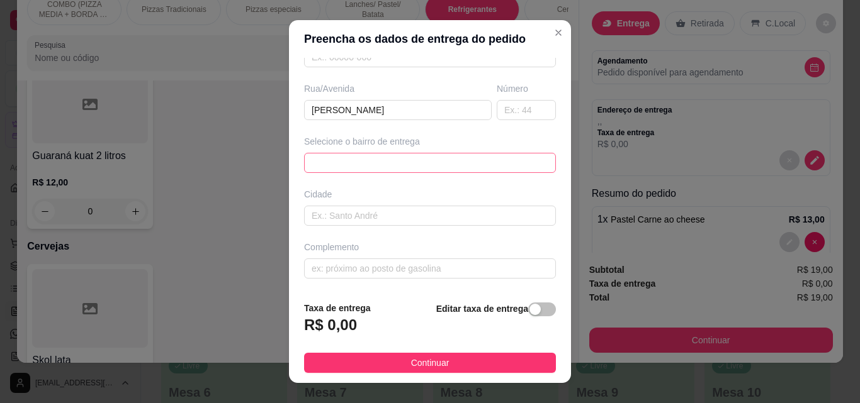
click at [428, 170] on span at bounding box center [429, 163] width 237 height 19
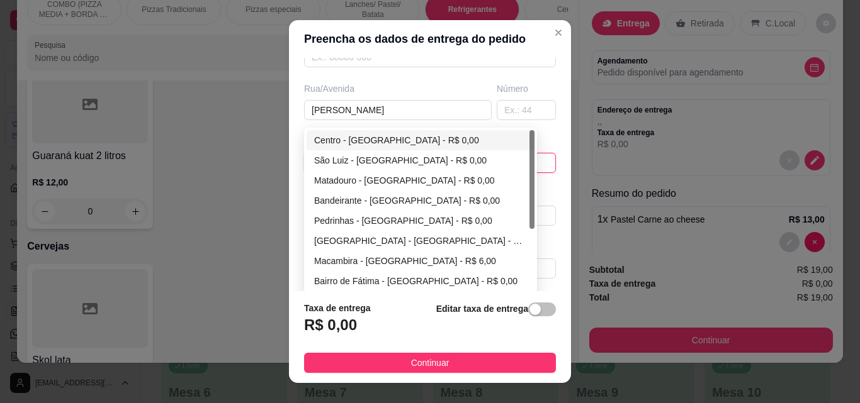
click at [377, 141] on div "Centro - [GEOGRAPHIC_DATA] - R$ 0,00" at bounding box center [420, 140] width 213 height 14
type input "São Miguel do Tapuio"
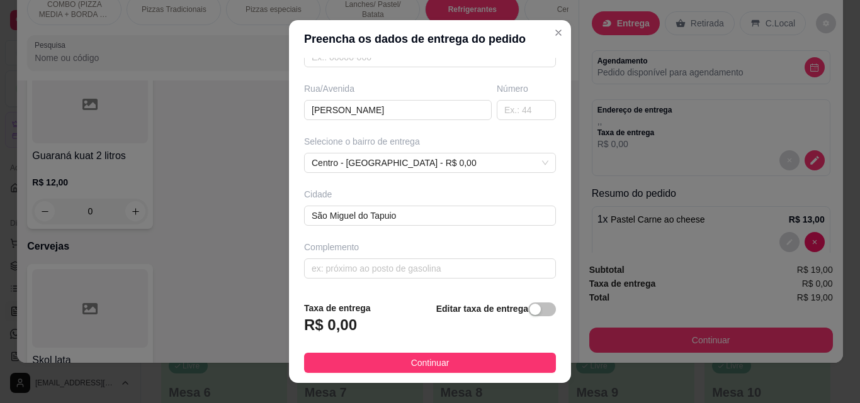
click at [457, 286] on div "Busque pelo cliente Número de contato Nome do cliente [PERSON_NAME] Rua/[GEOGRA…" at bounding box center [430, 174] width 282 height 233
click at [457, 268] on input "text" at bounding box center [430, 269] width 252 height 20
click at [372, 266] on input "Ma" at bounding box center [430, 269] width 252 height 20
type input "M"
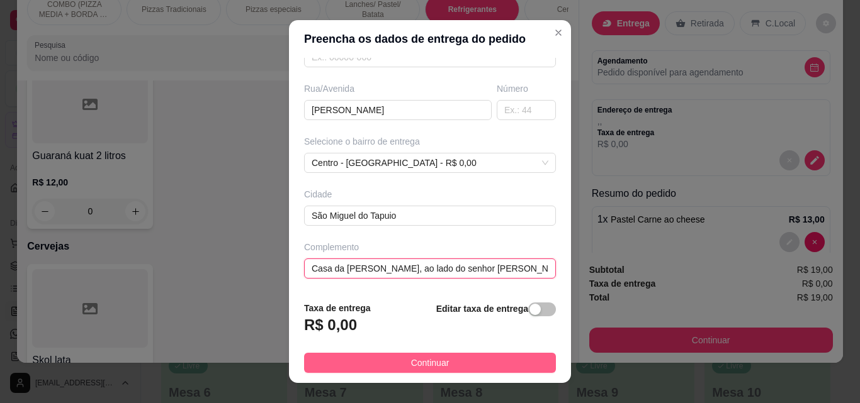
type input "Casa da [PERSON_NAME], ao lado do senhor [PERSON_NAME]"
click at [443, 357] on button "Continuar" at bounding box center [430, 363] width 252 height 20
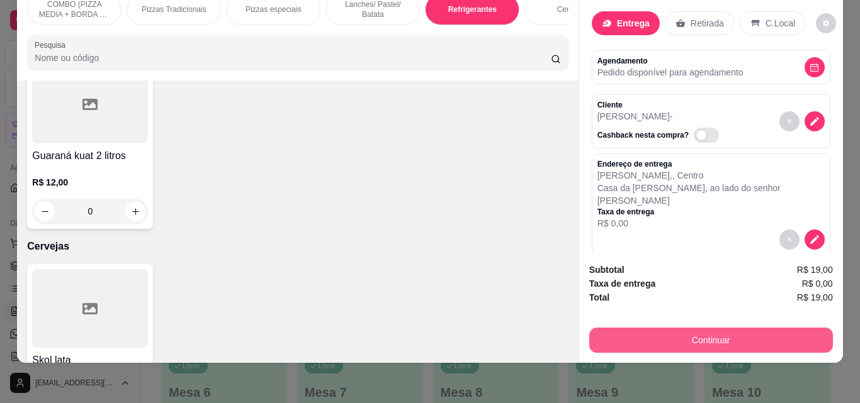
click at [709, 328] on button "Continuar" at bounding box center [711, 340] width 244 height 25
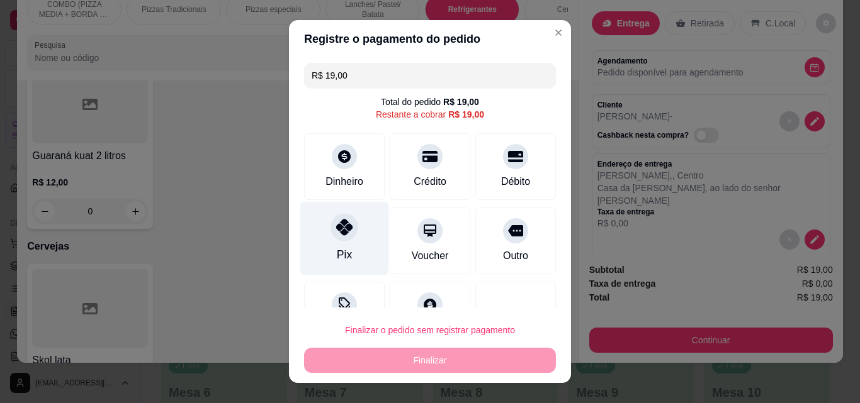
click at [366, 247] on div "Pix" at bounding box center [344, 239] width 89 height 74
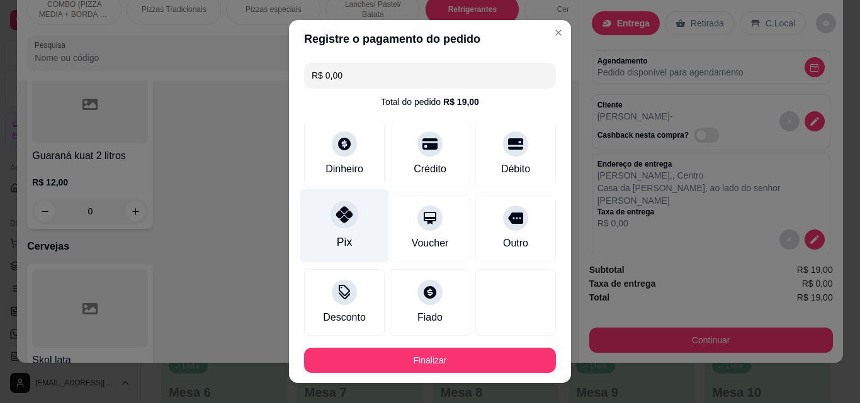
type input "R$ 0,00"
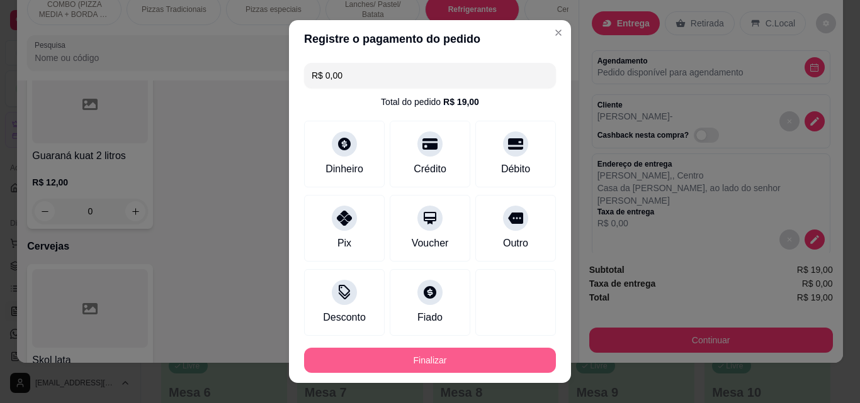
click at [496, 360] on button "Finalizar" at bounding box center [430, 360] width 252 height 25
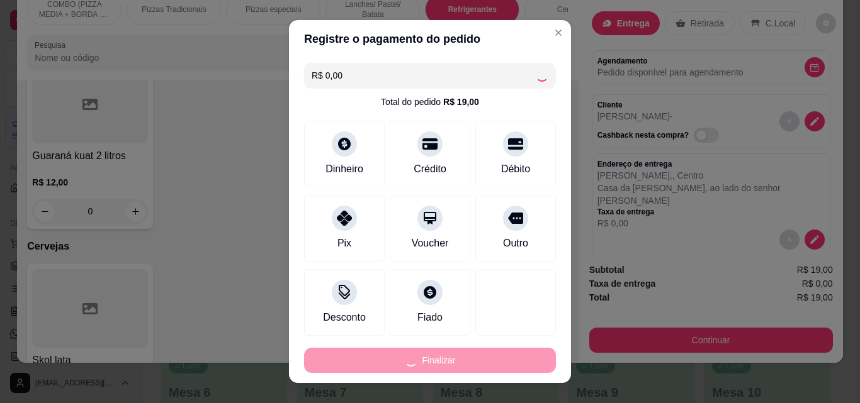
type input "0"
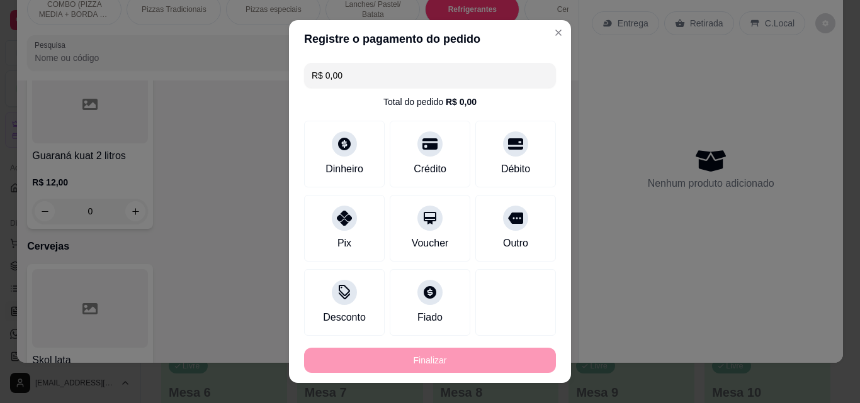
type input "-R$ 19,00"
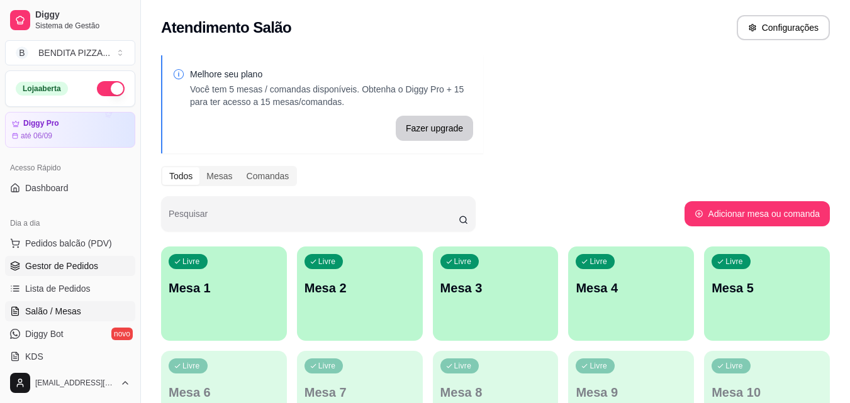
click at [85, 271] on span "Gestor de Pedidos" at bounding box center [61, 266] width 73 height 13
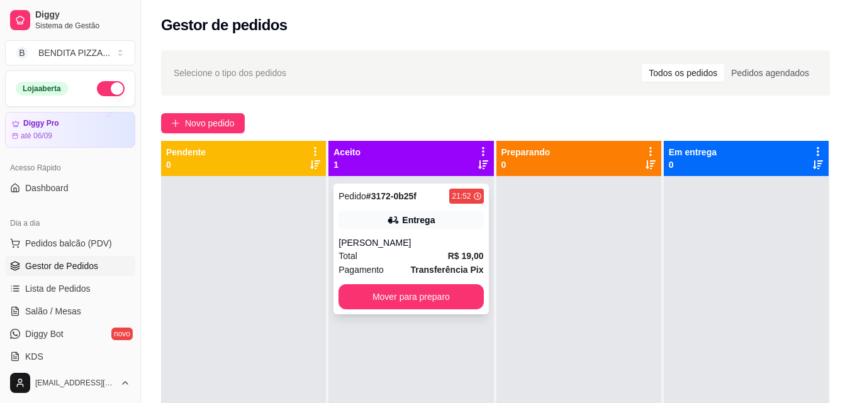
click at [416, 232] on div "Pedido # 3172-0b25f 21:52 Entrega [PERSON_NAME] Total R$ 19,00 Pagamento Transf…" at bounding box center [410, 249] width 155 height 131
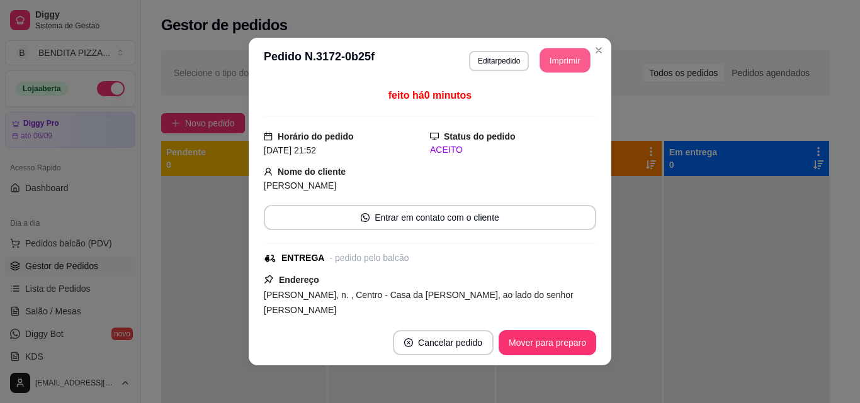
click at [552, 54] on button "Imprimir" at bounding box center [565, 60] width 50 height 25
click at [571, 60] on button "Imprimir" at bounding box center [565, 60] width 50 height 25
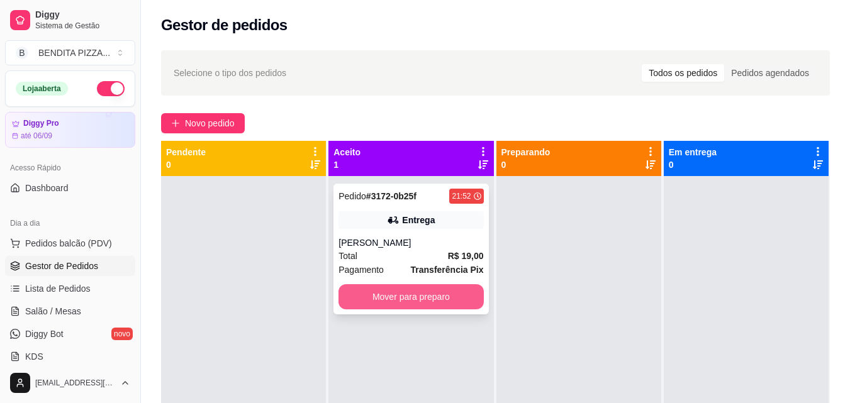
click at [439, 300] on button "Mover para preparo" at bounding box center [411, 296] width 145 height 25
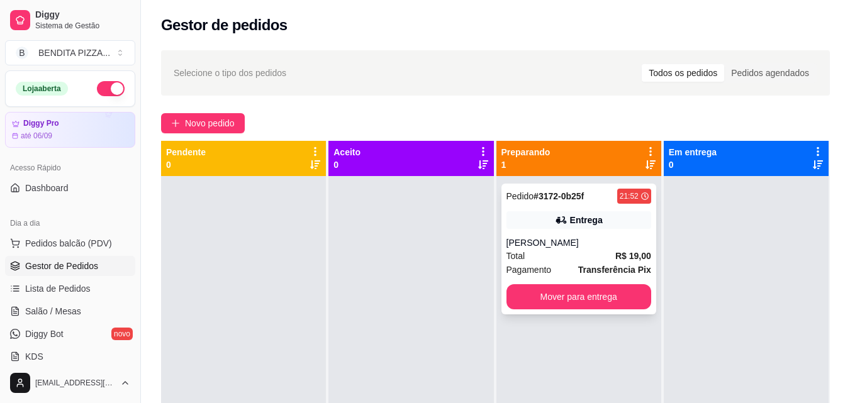
click at [612, 247] on div "[PERSON_NAME]" at bounding box center [579, 243] width 145 height 13
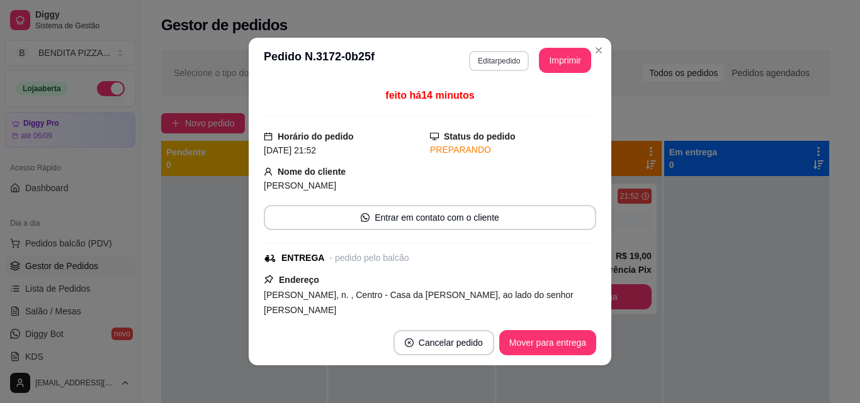
click at [486, 64] on button "Editar pedido" at bounding box center [499, 61] width 60 height 20
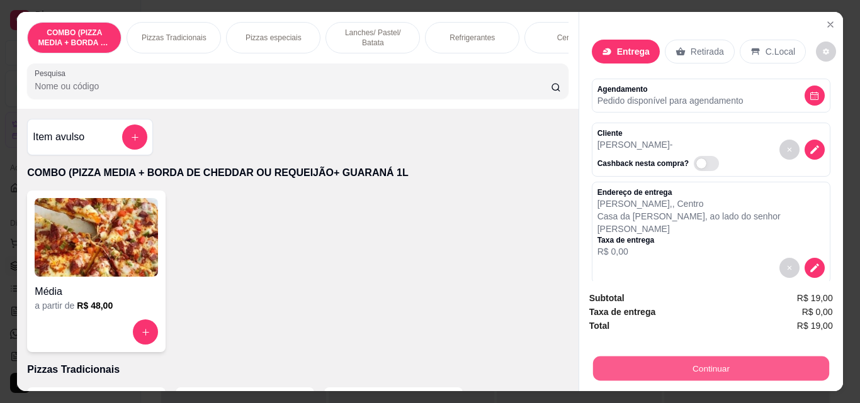
click at [688, 364] on button "Continuar" at bounding box center [710, 368] width 236 height 25
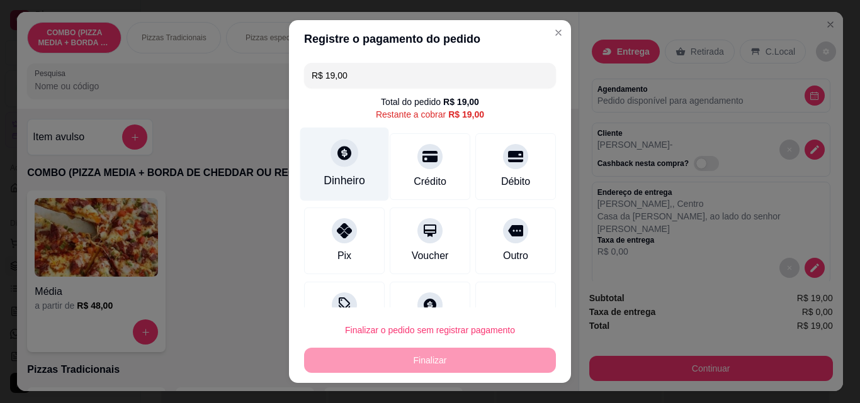
click at [331, 178] on div "Dinheiro" at bounding box center [344, 180] width 42 height 16
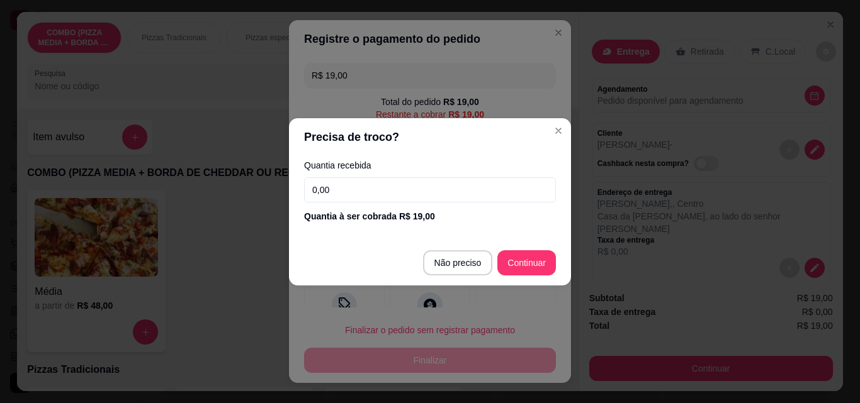
click at [344, 186] on input "0,00" at bounding box center [430, 189] width 252 height 25
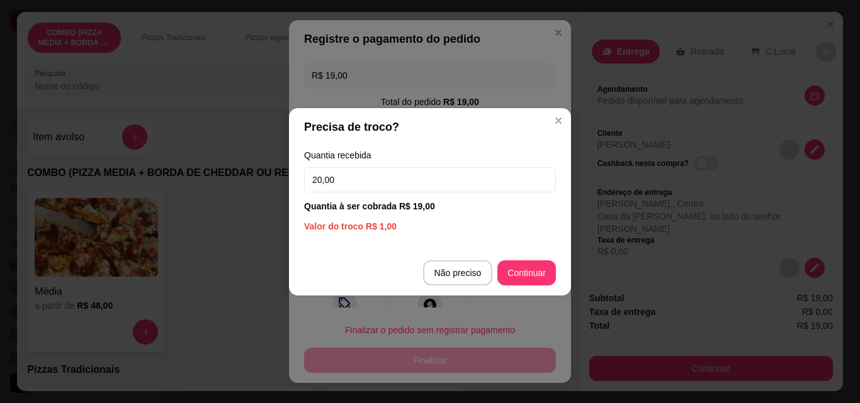
type input "20,00"
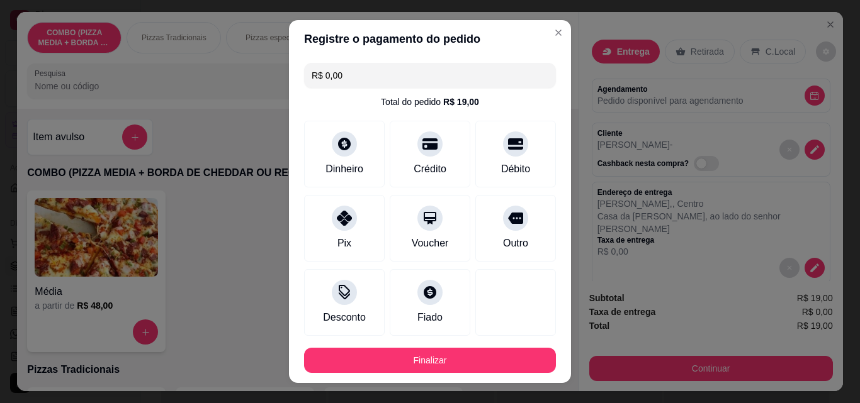
type input "R$ 0,00"
click at [507, 375] on footer "Finalizar" at bounding box center [430, 360] width 282 height 45
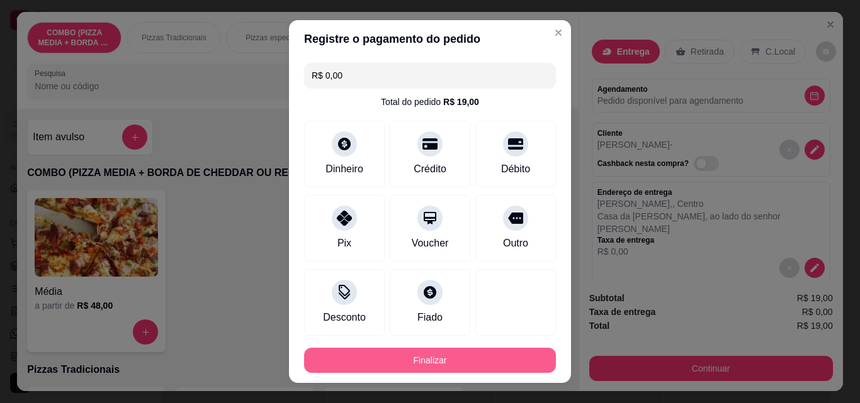
click at [508, 360] on button "Finalizar" at bounding box center [430, 360] width 252 height 25
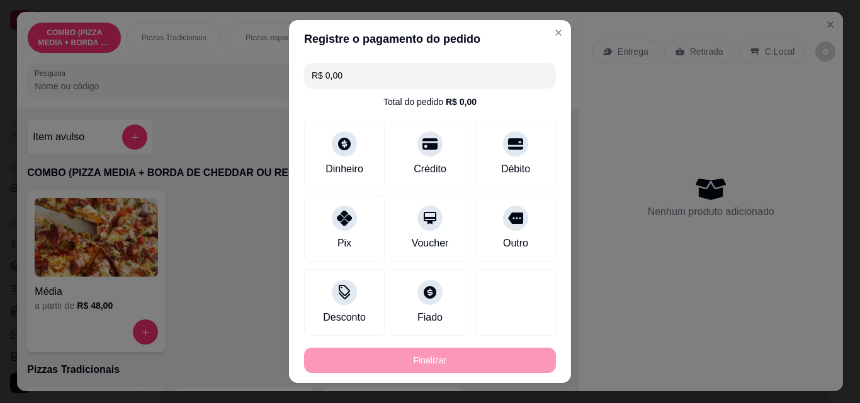
type input "0"
type input "-R$ 19,00"
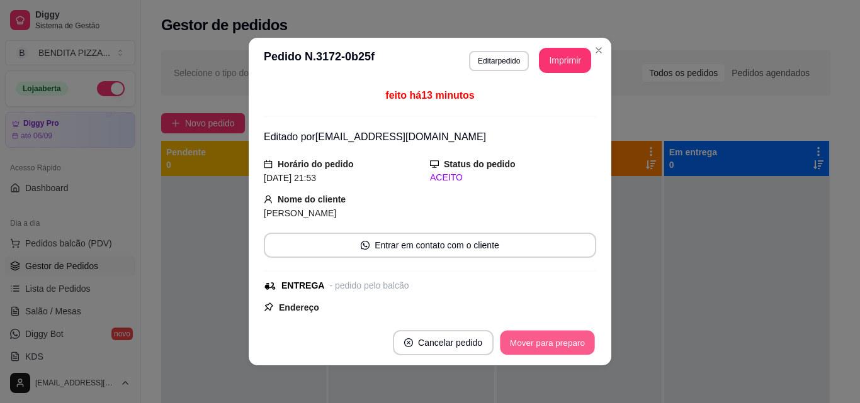
click at [533, 347] on button "Mover para preparo" at bounding box center [547, 343] width 94 height 25
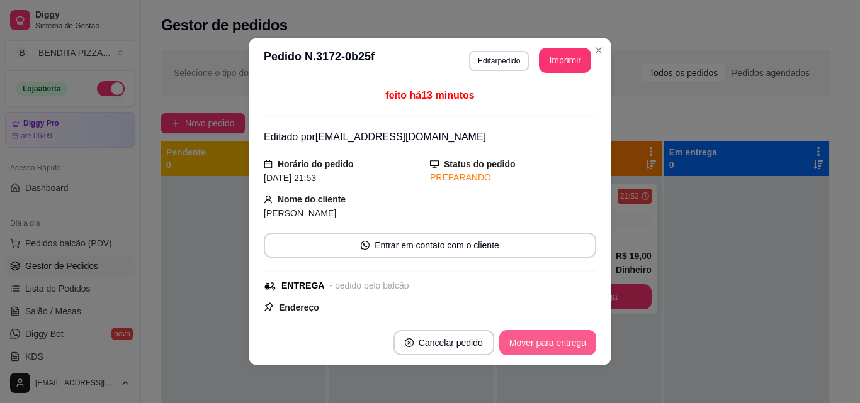
click at [533, 347] on button "Mover para entrega" at bounding box center [547, 342] width 97 height 25
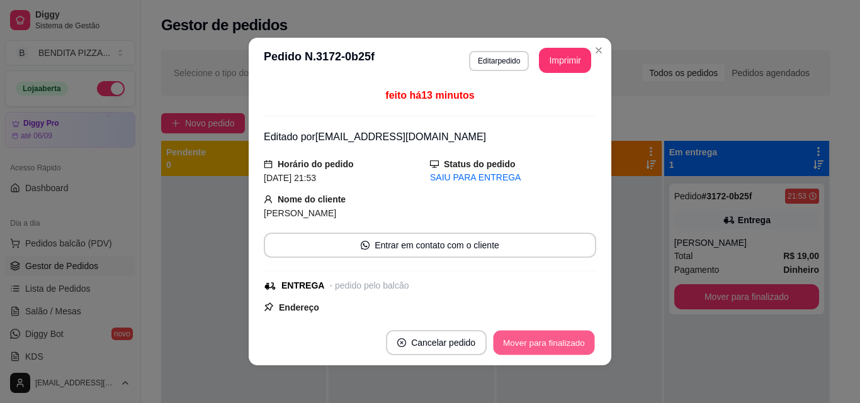
click at [533, 347] on button "Mover para finalizado" at bounding box center [543, 343] width 101 height 25
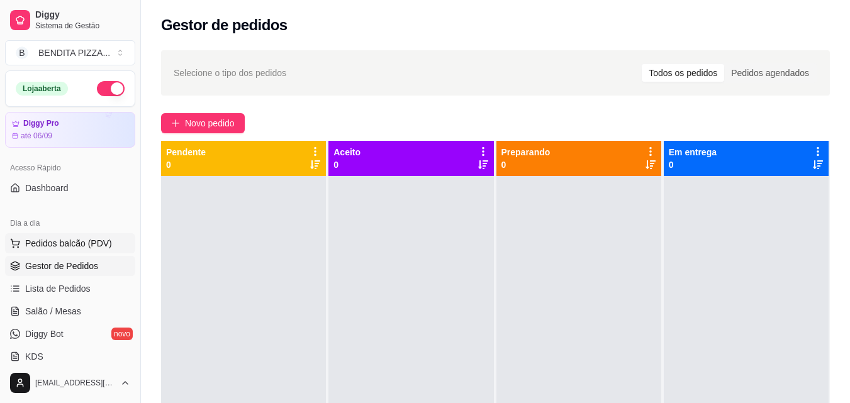
click at [96, 252] on button "Pedidos balcão (PDV)" at bounding box center [70, 243] width 130 height 20
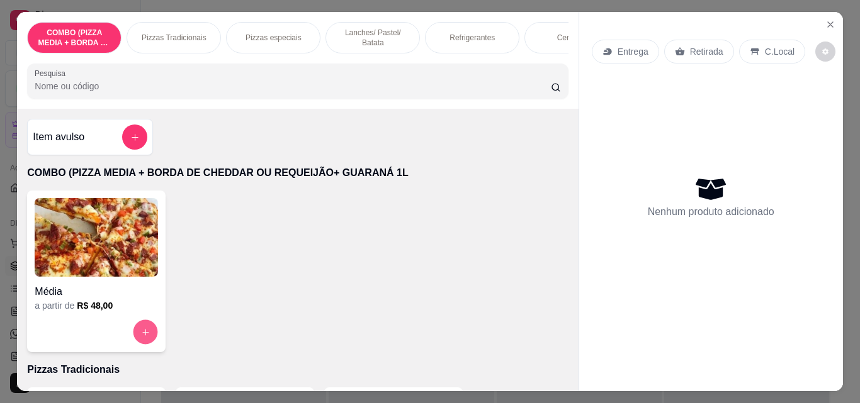
click at [147, 328] on button "increase-product-quantity" at bounding box center [145, 332] width 25 height 25
click at [828, 20] on icon "Close" at bounding box center [830, 25] width 10 height 10
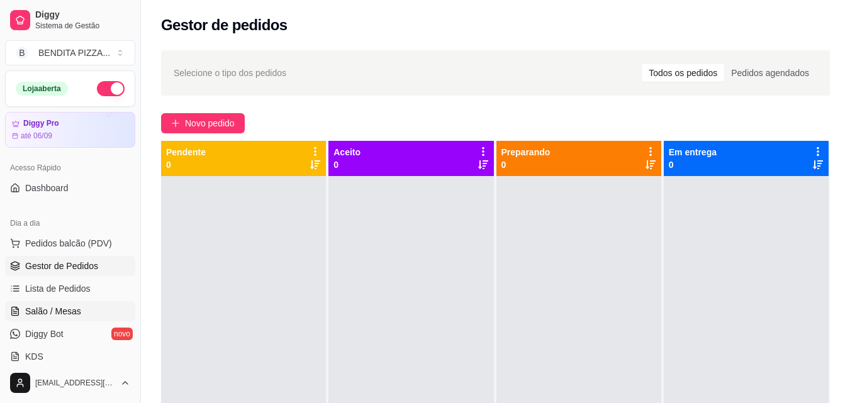
click at [45, 313] on span "Salão / Mesas" at bounding box center [53, 311] width 56 height 13
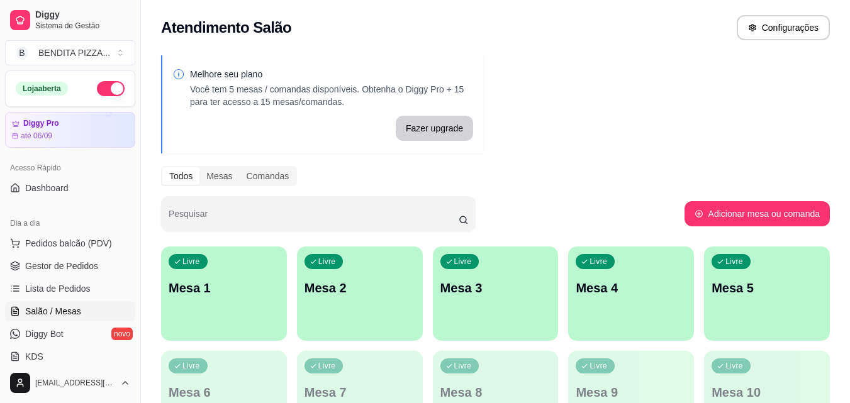
click at [186, 314] on div "Livre Mesa 1" at bounding box center [224, 286] width 126 height 79
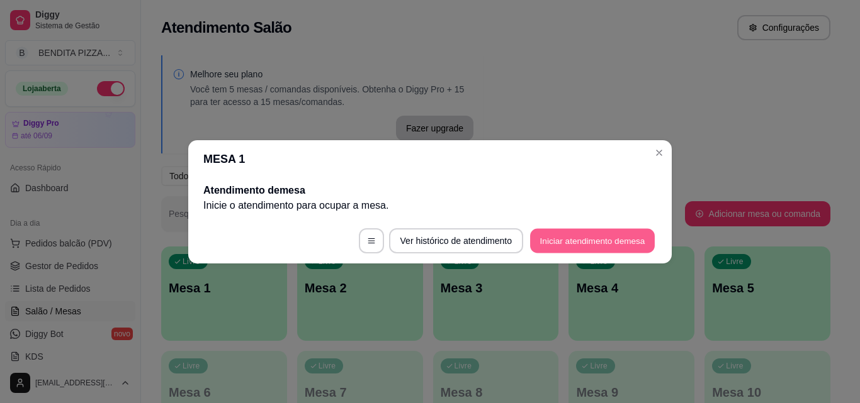
click at [558, 247] on button "Iniciar atendimento de mesa" at bounding box center [592, 240] width 125 height 25
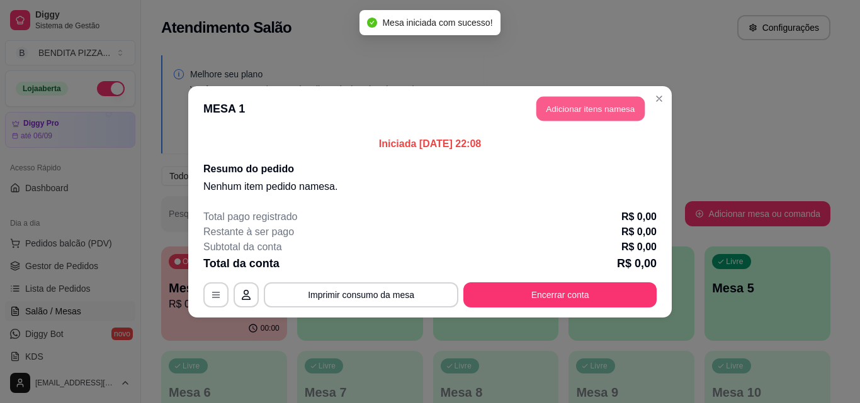
click at [591, 100] on button "Adicionar itens na mesa" at bounding box center [590, 108] width 108 height 25
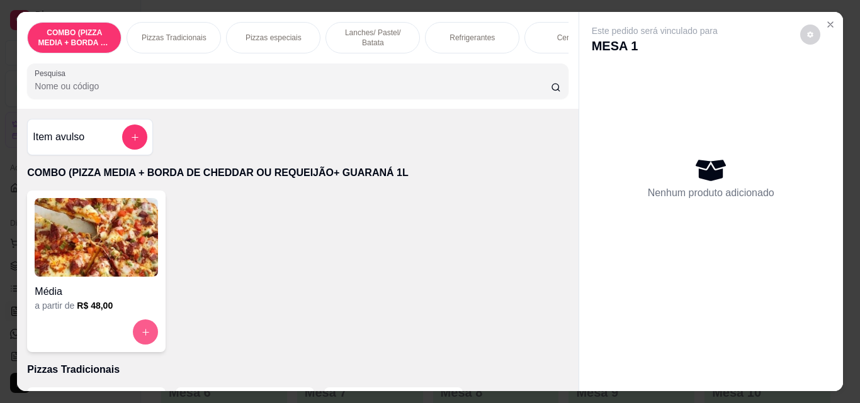
click at [135, 332] on button "increase-product-quantity" at bounding box center [145, 332] width 25 height 25
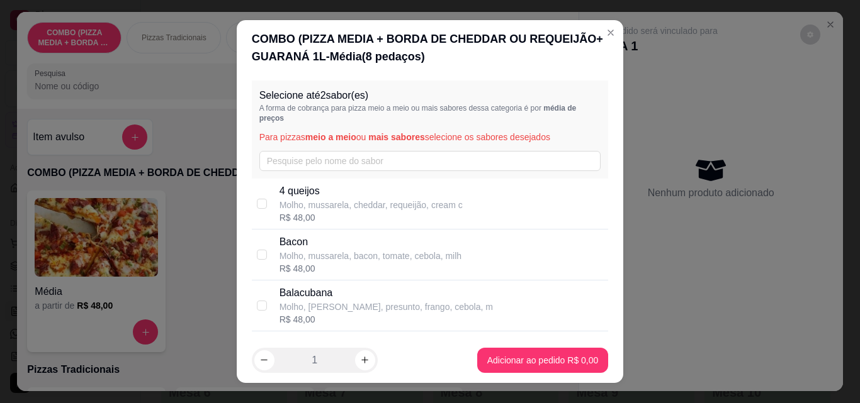
click at [416, 147] on div "Selecione até 2 sabor(es) A forma de cobrança para pizza meio a meio ou mais sa…" at bounding box center [430, 130] width 357 height 98
click at [413, 164] on input "text" at bounding box center [430, 161] width 342 height 20
type input "frang"
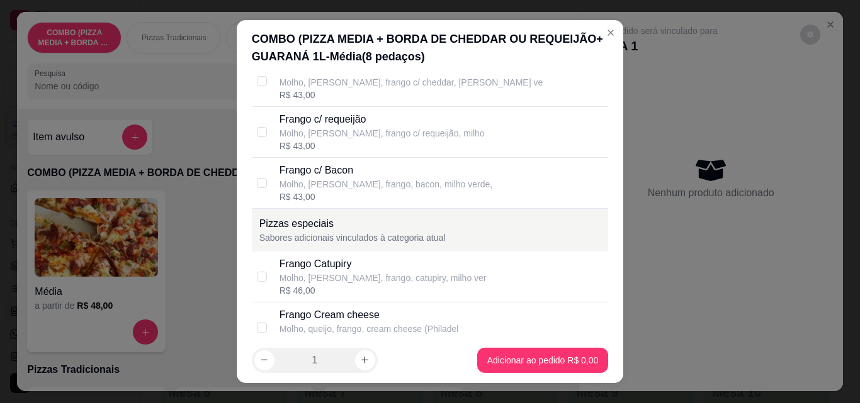
scroll to position [423, 0]
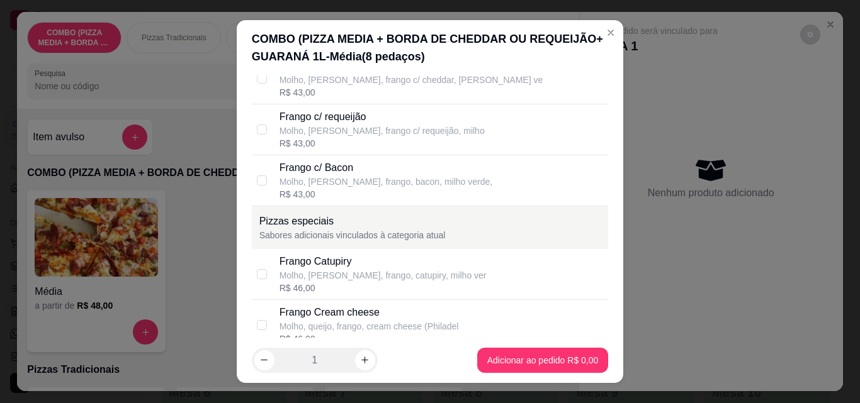
click at [480, 269] on div "Frango Catupiry Molho, [PERSON_NAME], frango, catupiry, milho ver R$ 46,00" at bounding box center [441, 274] width 324 height 40
checkbox input "true"
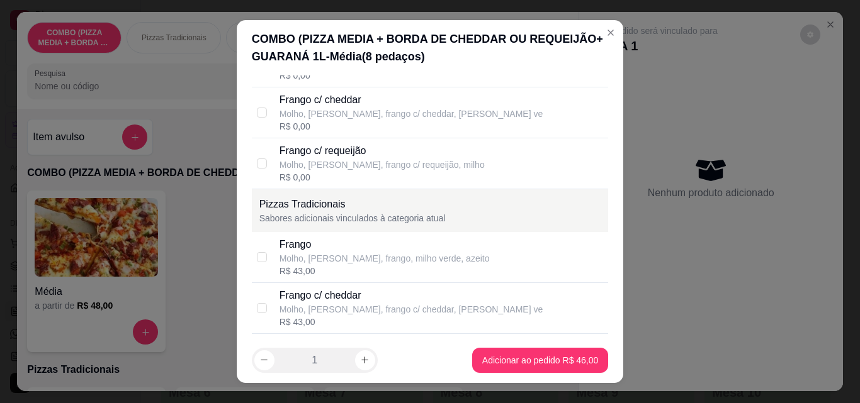
click at [454, 179] on div "Frango c/ [PERSON_NAME], [PERSON_NAME], frango c/ requeijão, milho R$ 0,00" at bounding box center [441, 163] width 324 height 40
checkbox input "true"
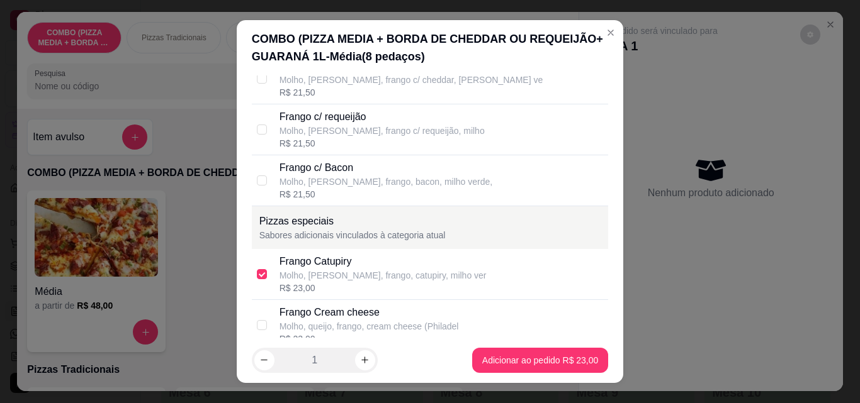
scroll to position [614, 0]
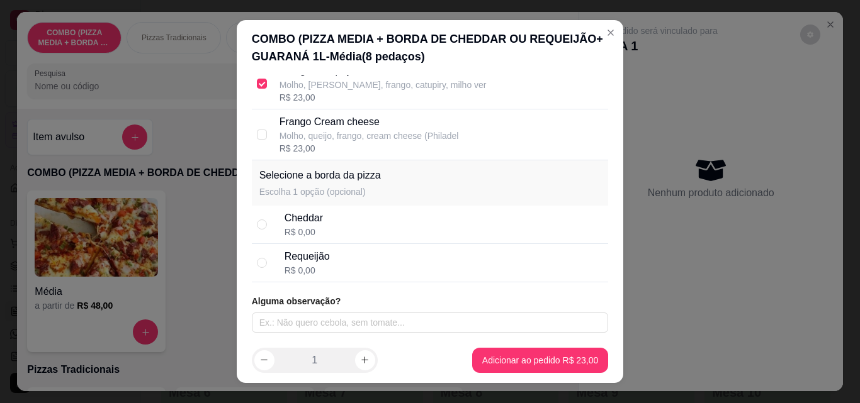
click at [332, 263] on div "Requeijão R$ 0,00" at bounding box center [443, 263] width 319 height 28
radio input "true"
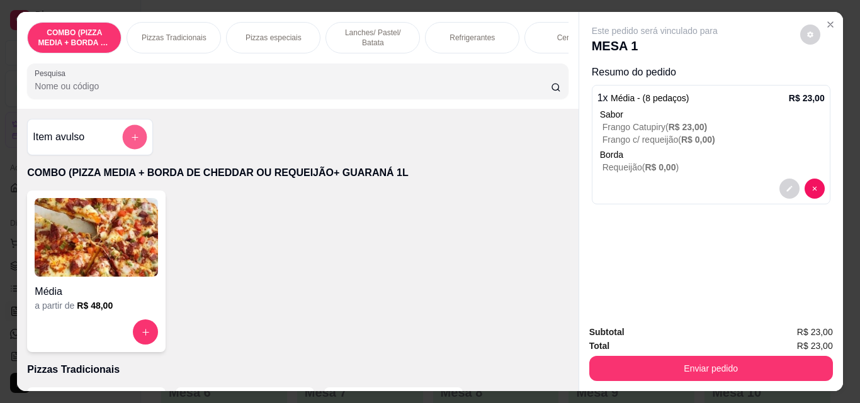
click at [130, 142] on icon "add-separate-item" at bounding box center [134, 137] width 9 height 9
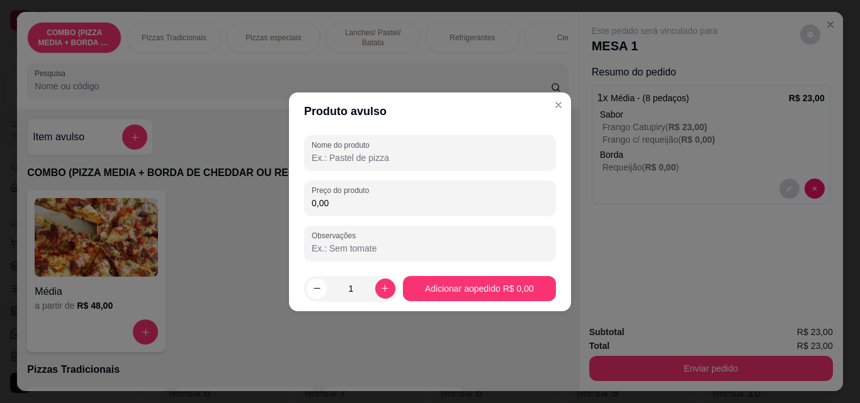
click at [419, 209] on input "0,00" at bounding box center [429, 203] width 237 height 13
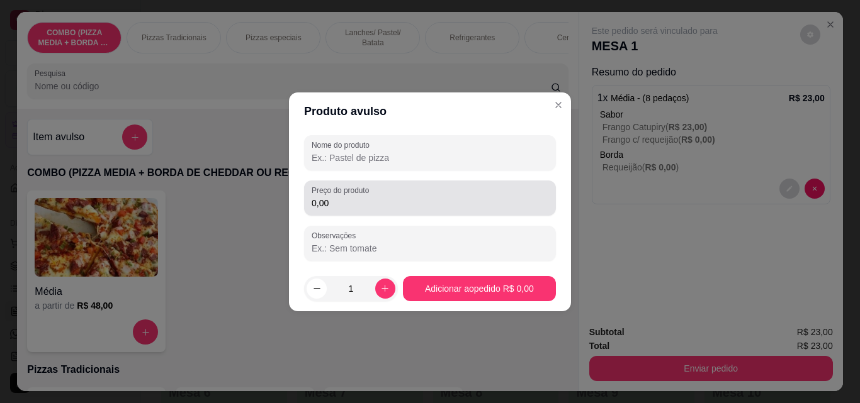
click at [415, 213] on div "Preço do produto 0,00" at bounding box center [430, 198] width 252 height 35
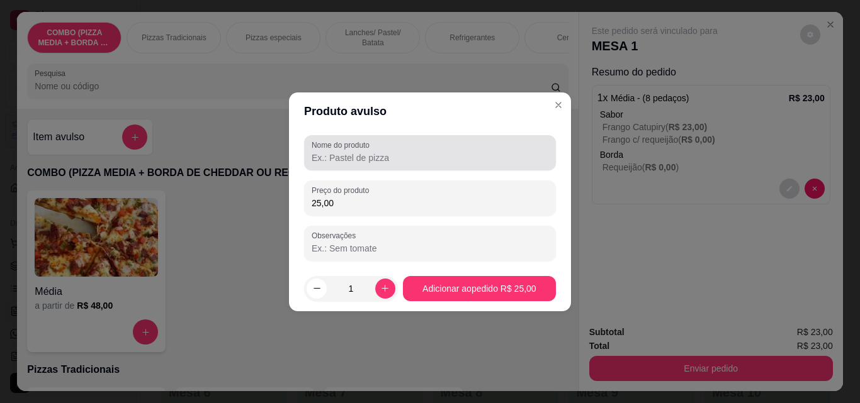
type input "25,00"
click at [439, 166] on div "Nome do produto" at bounding box center [430, 152] width 252 height 35
click at [423, 168] on div "Nome do produto sorvete" at bounding box center [430, 152] width 252 height 35
click at [423, 168] on div "Nome do produto sorv" at bounding box center [430, 152] width 252 height 35
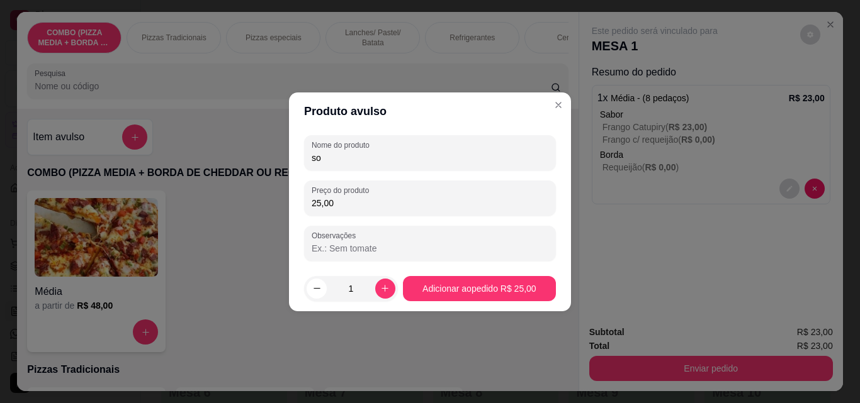
type input "s"
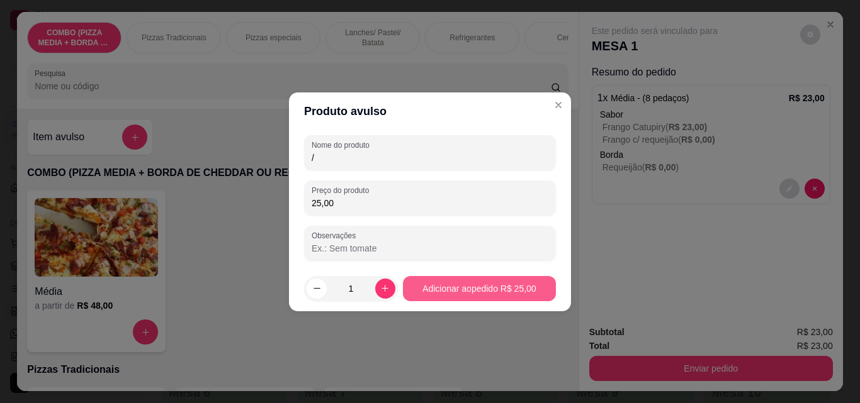
type input "/"
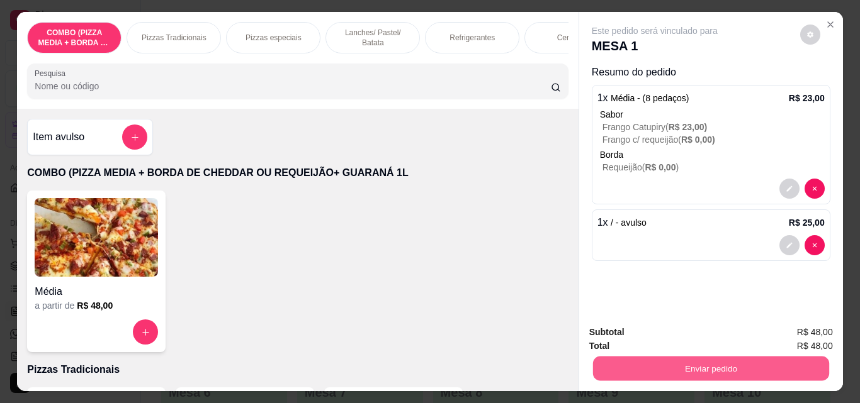
click at [603, 361] on button "Enviar pedido" at bounding box center [710, 368] width 236 height 25
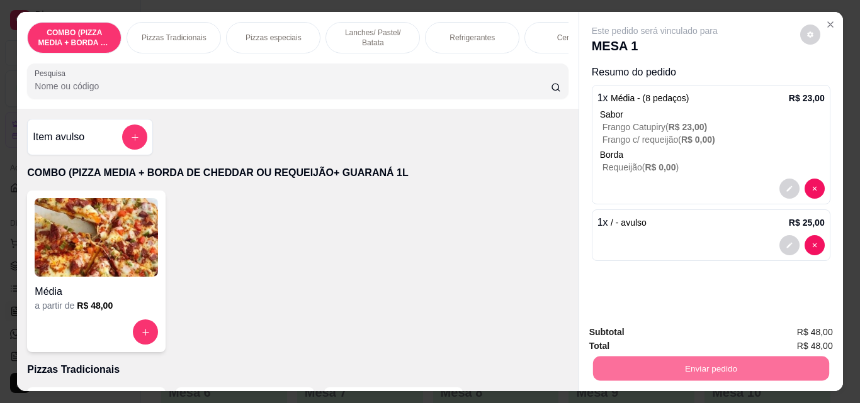
click at [638, 327] on button "Não registrar e enviar pedido" at bounding box center [668, 332] width 127 height 23
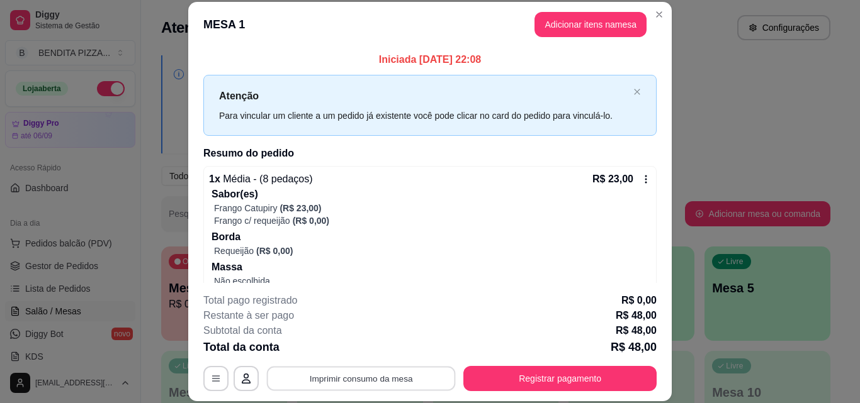
click at [390, 370] on button "Imprimir consumo da mesa" at bounding box center [361, 378] width 189 height 25
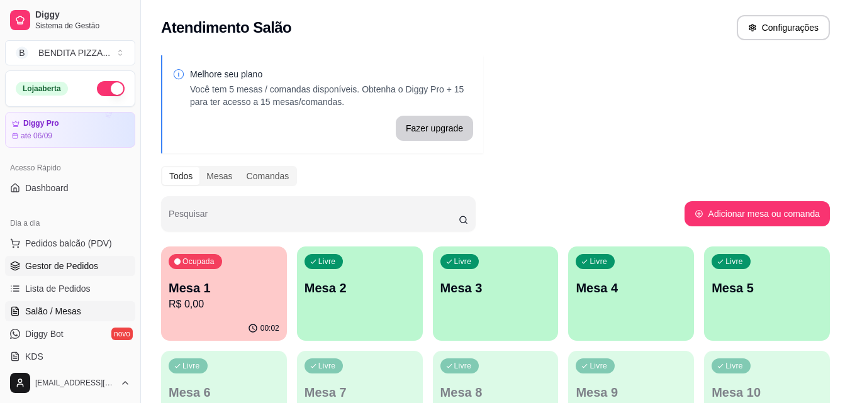
click at [61, 269] on span "Gestor de Pedidos" at bounding box center [61, 266] width 73 height 13
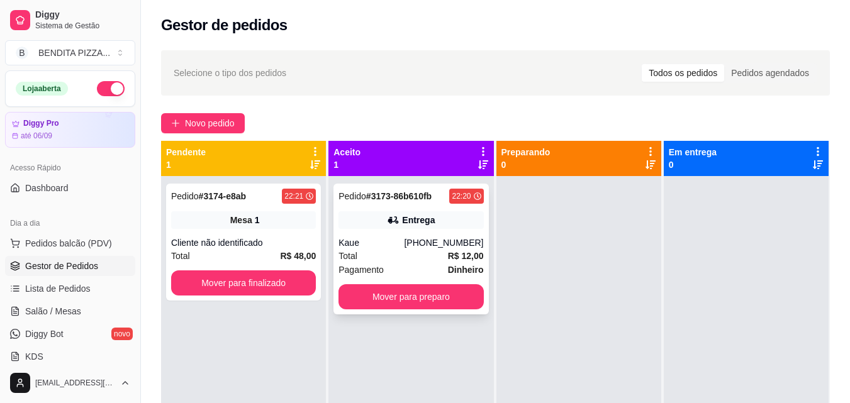
click at [419, 260] on div "Total R$ 12,00" at bounding box center [411, 256] width 145 height 14
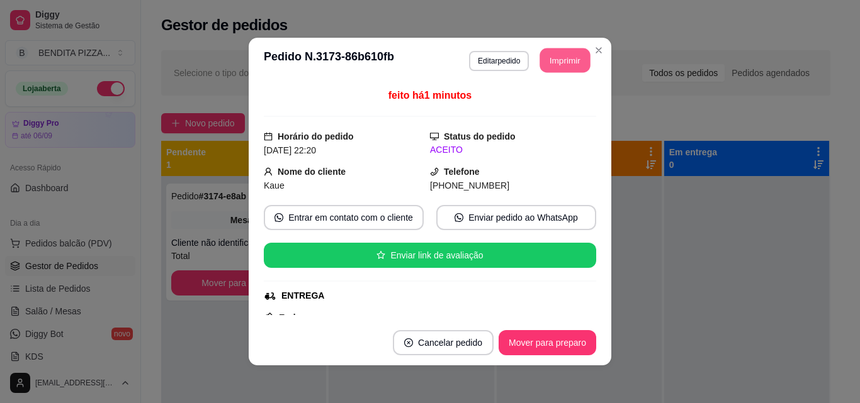
click at [573, 50] on button "Imprimir" at bounding box center [565, 60] width 50 height 25
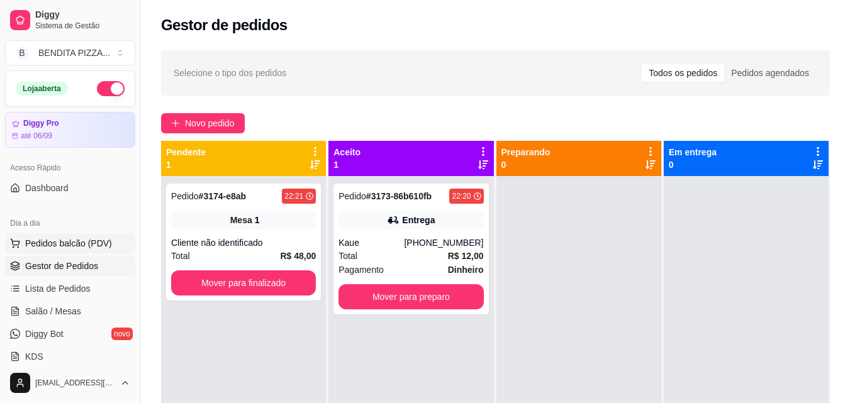
click at [47, 244] on span "Pedidos balcão (PDV)" at bounding box center [68, 243] width 87 height 13
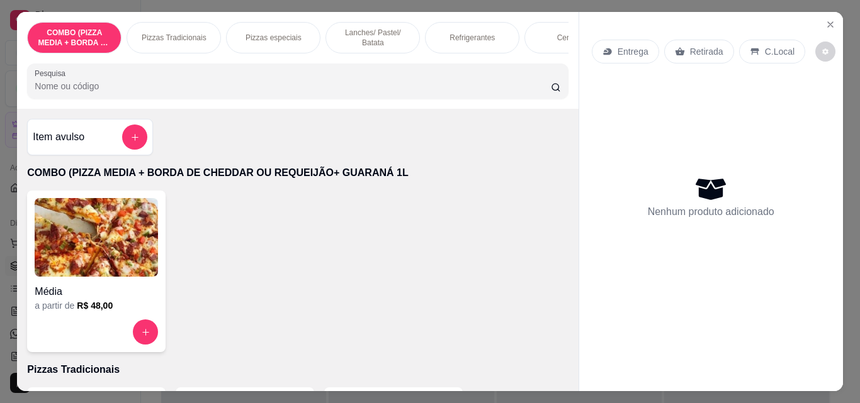
click at [383, 28] on p "Lanches/ Pastel/ Batata" at bounding box center [372, 38] width 73 height 20
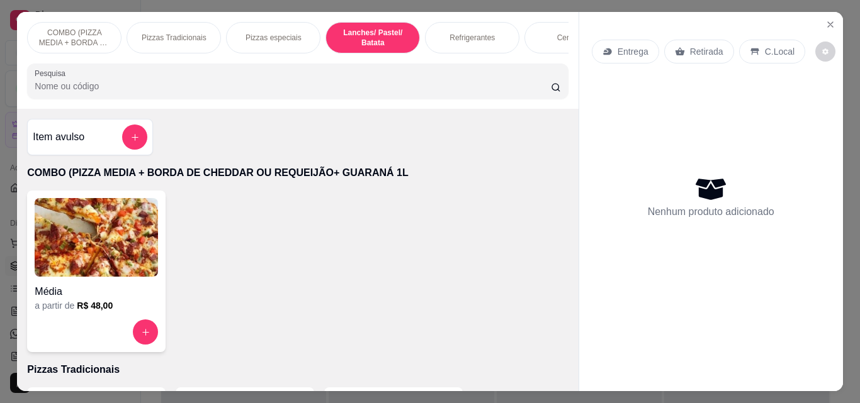
scroll to position [33, 0]
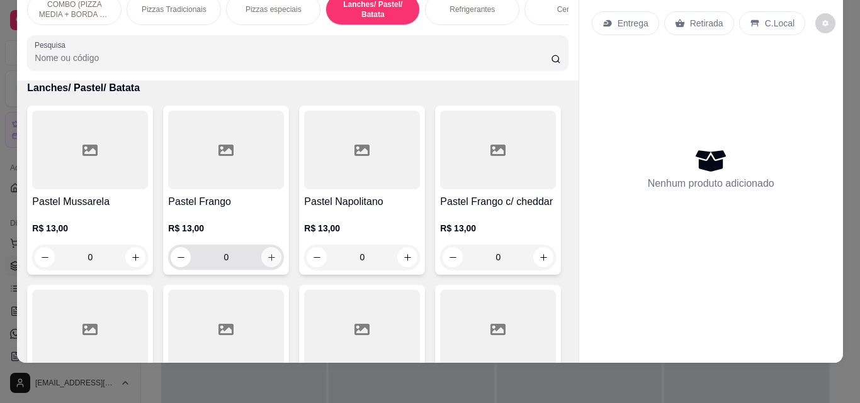
click at [261, 255] on button "increase-product-quantity" at bounding box center [271, 257] width 20 height 20
type input "1"
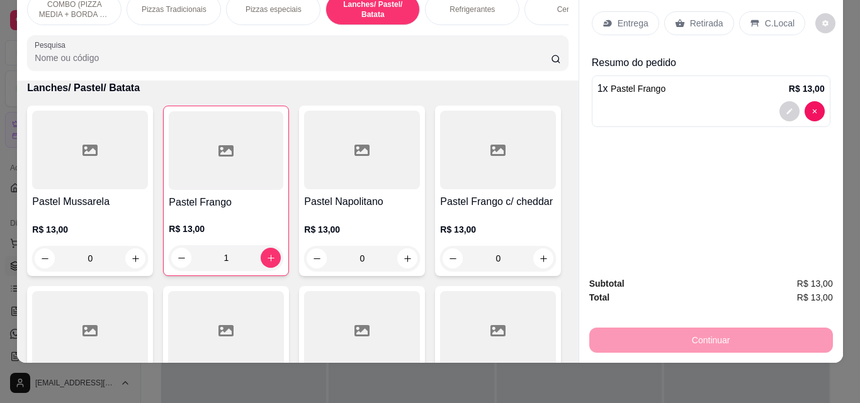
click at [699, 17] on p "Retirada" at bounding box center [706, 23] width 33 height 13
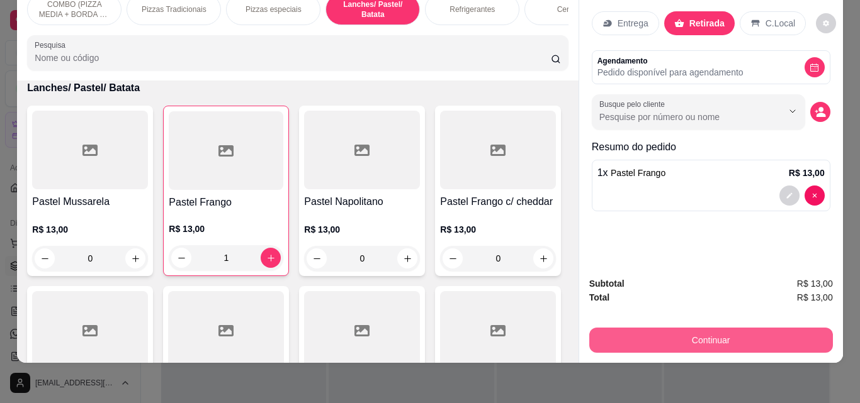
click at [707, 335] on button "Continuar" at bounding box center [711, 340] width 244 height 25
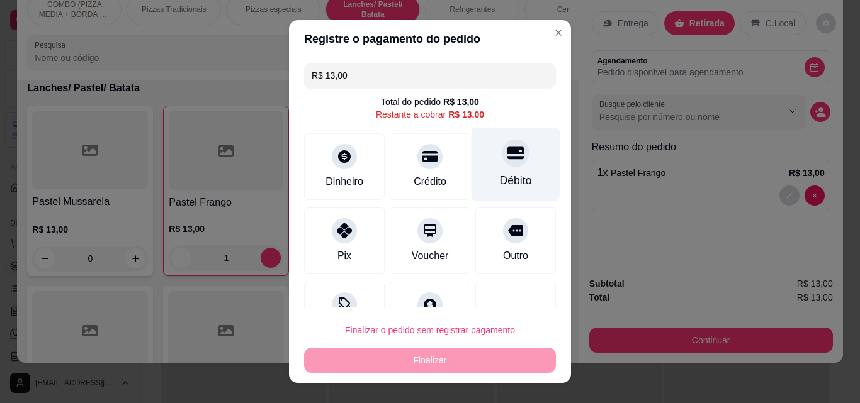
click at [502, 165] on div at bounding box center [516, 153] width 28 height 28
type input "R$ 0,00"
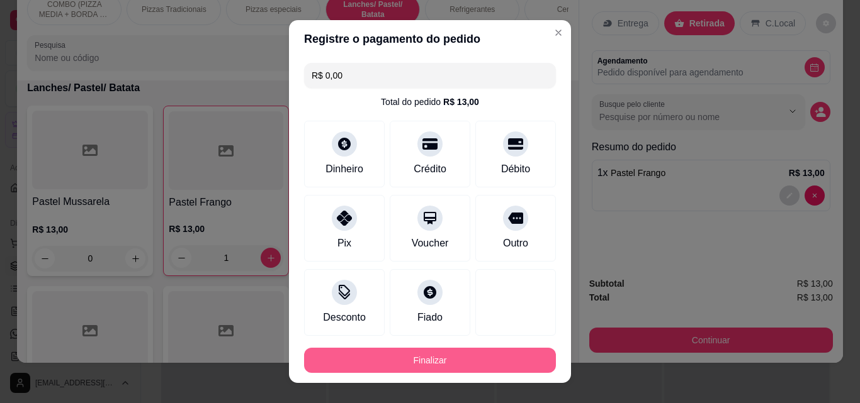
click at [472, 362] on button "Finalizar" at bounding box center [430, 360] width 252 height 25
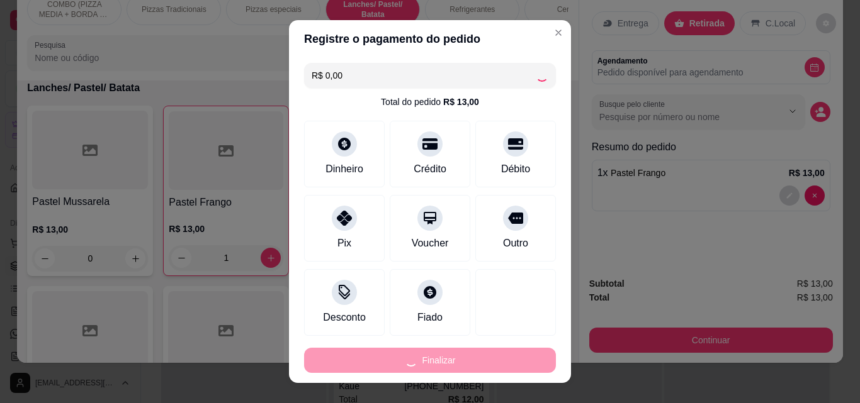
type input "0"
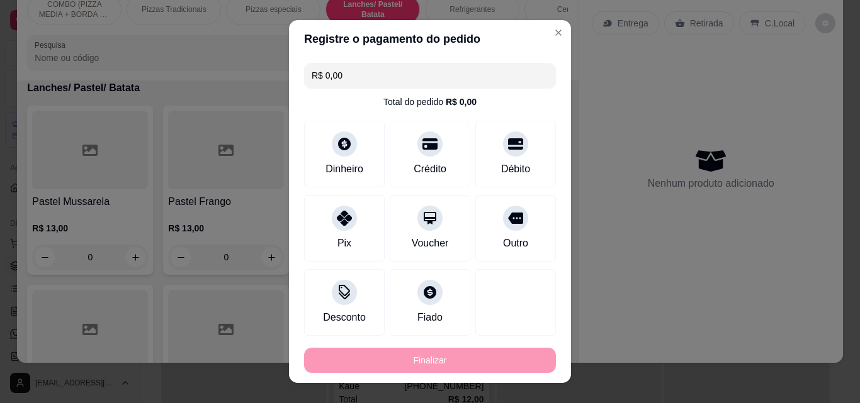
type input "-R$ 13,00"
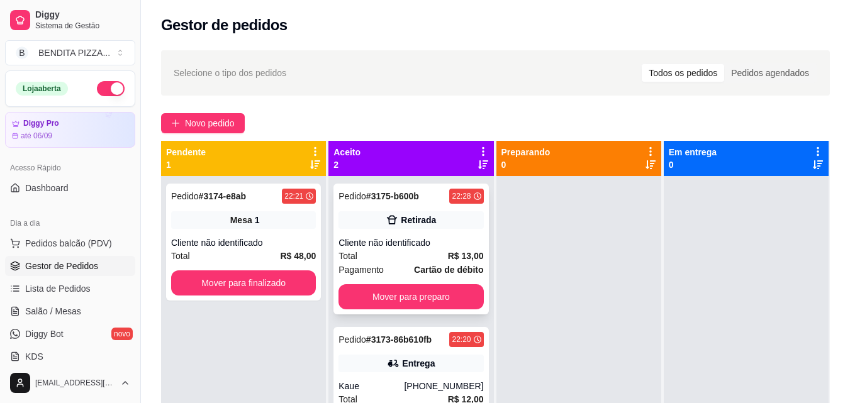
click at [373, 241] on div "Cliente não identificado" at bounding box center [411, 243] width 145 height 13
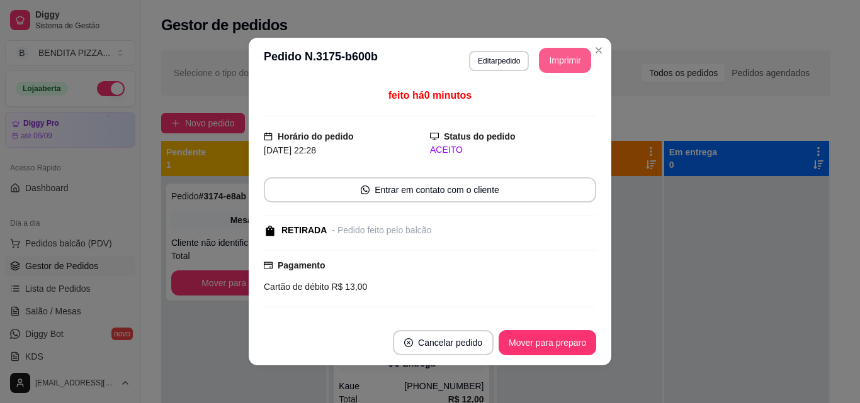
click at [548, 65] on button "Imprimir" at bounding box center [565, 60] width 52 height 25
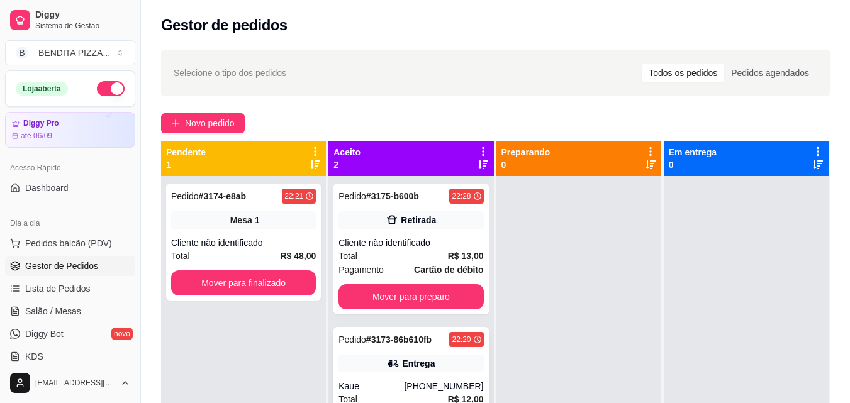
click at [437, 386] on div "[PHONE_NUMBER]" at bounding box center [443, 386] width 79 height 13
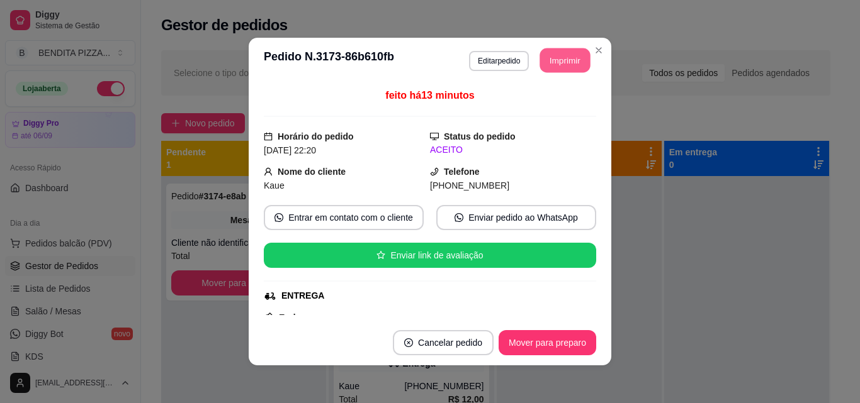
click at [557, 57] on button "Imprimir" at bounding box center [565, 60] width 50 height 25
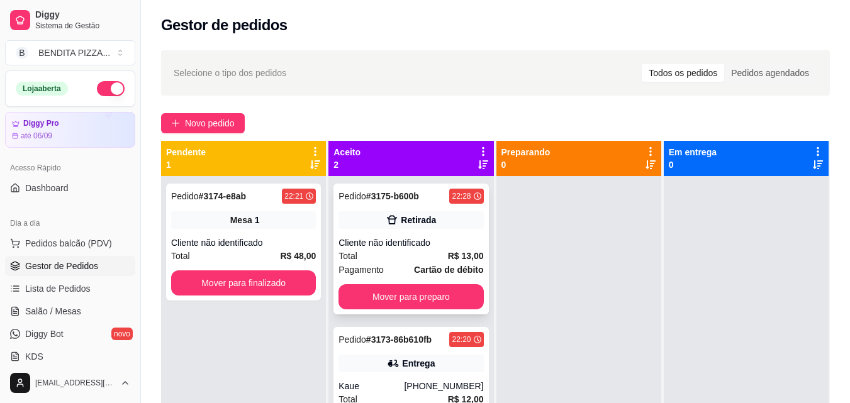
click at [452, 260] on strong "R$ 13,00" at bounding box center [466, 256] width 36 height 10
click at [462, 395] on strong "R$ 12,00" at bounding box center [466, 400] width 36 height 10
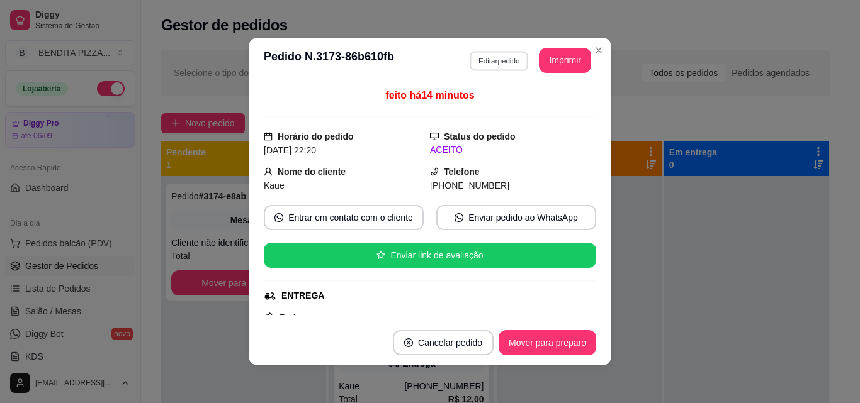
click at [482, 53] on button "Editar pedido" at bounding box center [498, 61] width 59 height 20
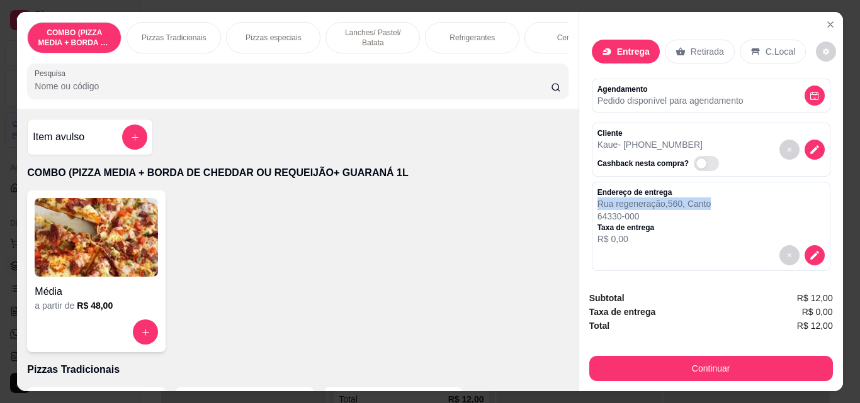
scroll to position [0, 3]
drag, startPoint x: 840, startPoint y: 193, endPoint x: 840, endPoint y: 212, distance: 18.9
click at [840, 212] on div "COMBO (PIZZA MEDIA + BORDA DE CHEDDAR OU REQUEIJÃO+ GUARANÁ 1L Pizzas Tradicion…" at bounding box center [430, 201] width 860 height 403
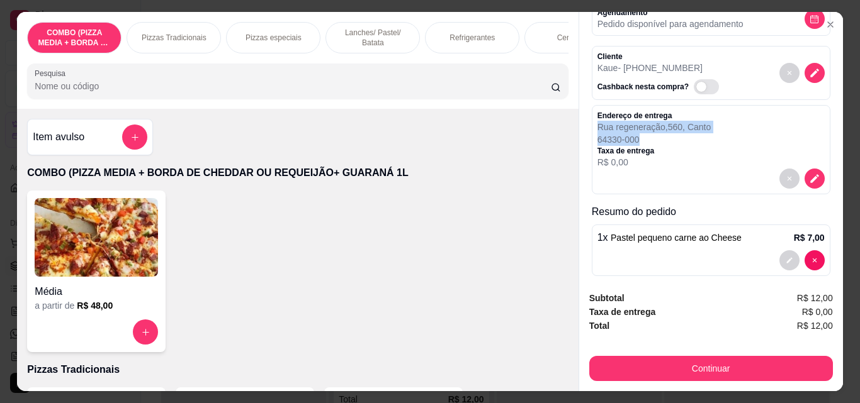
scroll to position [146, 0]
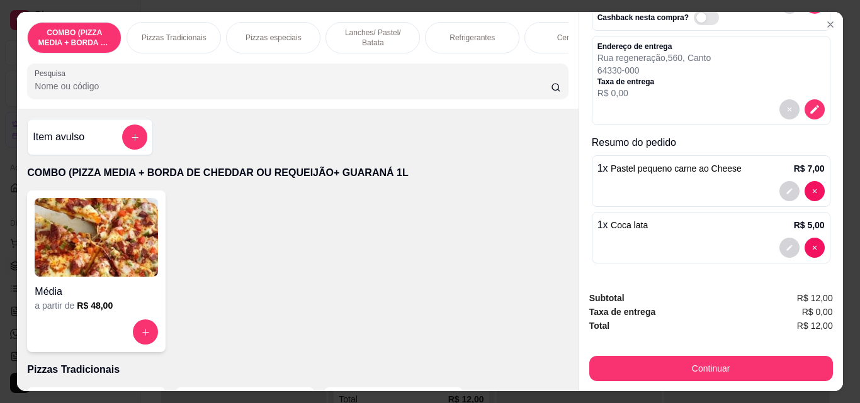
click at [793, 238] on div at bounding box center [801, 248] width 45 height 20
type input "0"
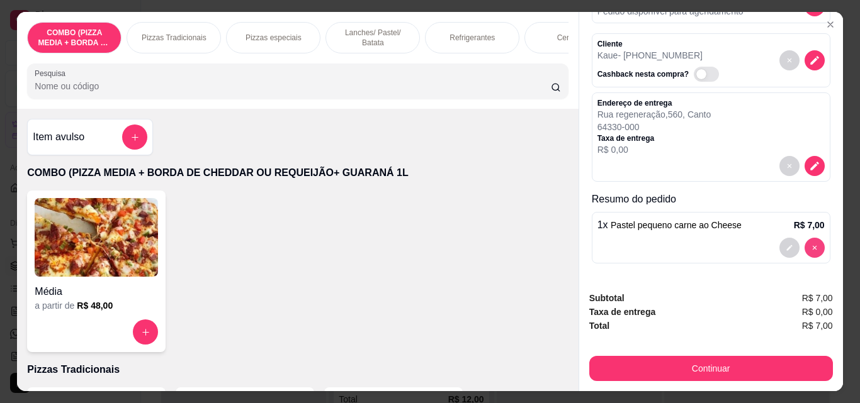
scroll to position [89, 0]
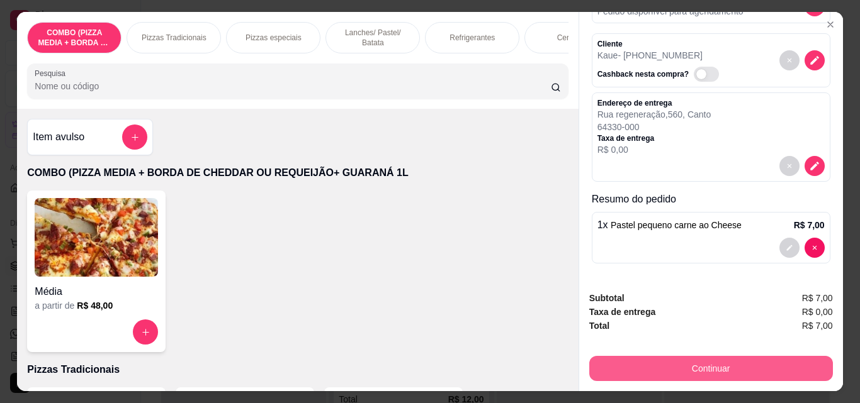
click at [784, 363] on button "Continuar" at bounding box center [711, 368] width 244 height 25
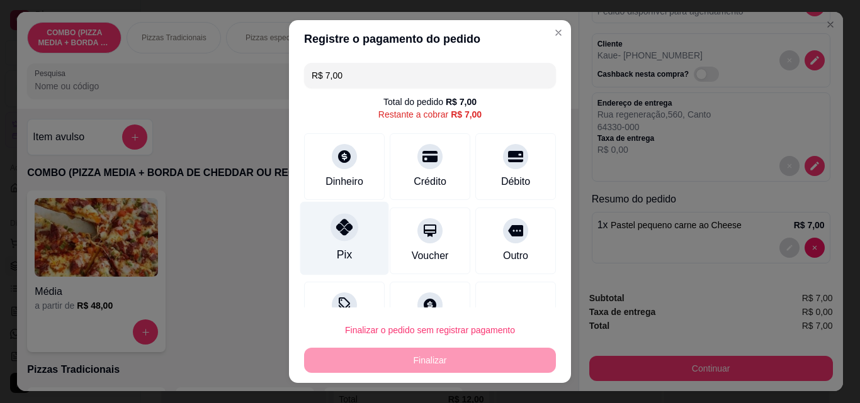
click at [336, 244] on div "Pix" at bounding box center [344, 239] width 89 height 74
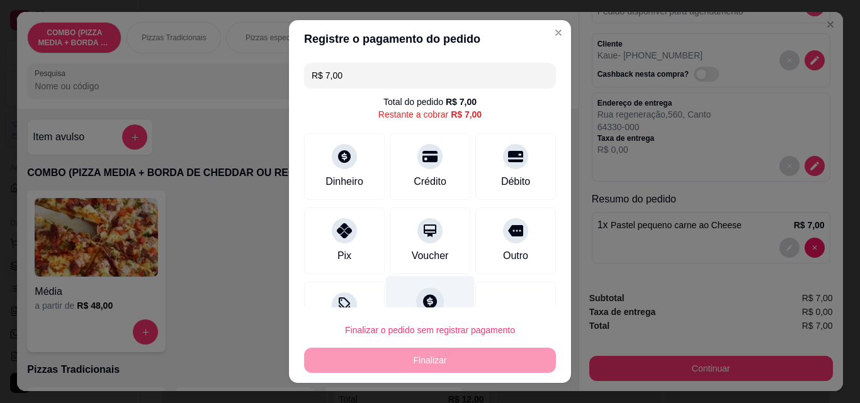
type input "R$ 0,00"
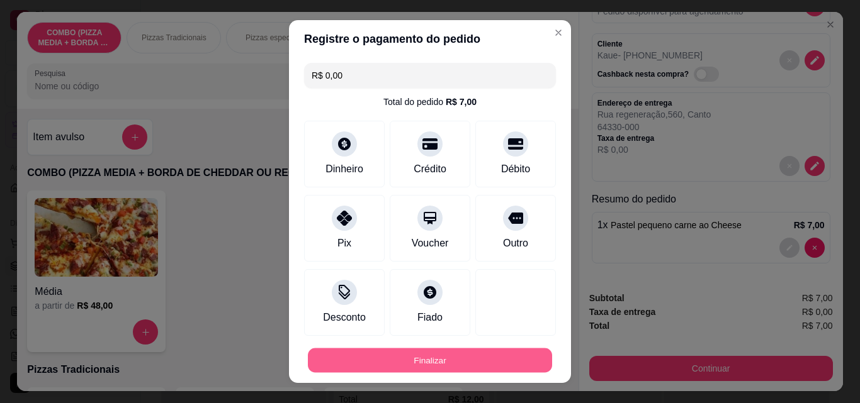
click at [440, 354] on button "Finalizar" at bounding box center [430, 361] width 244 height 25
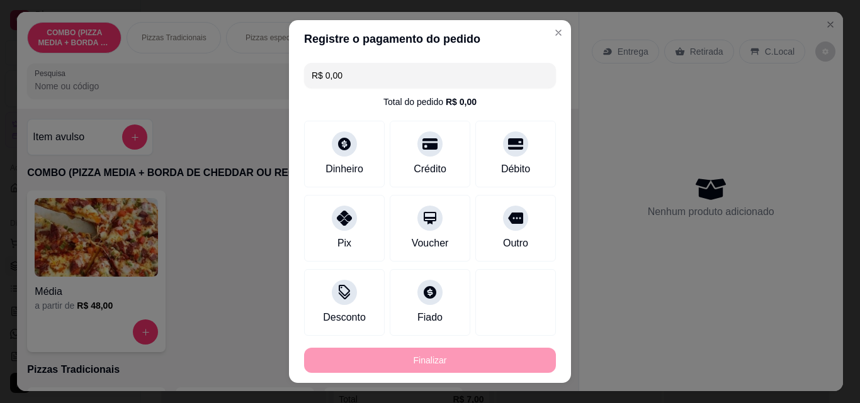
type input "0"
type input "-R$ 7,00"
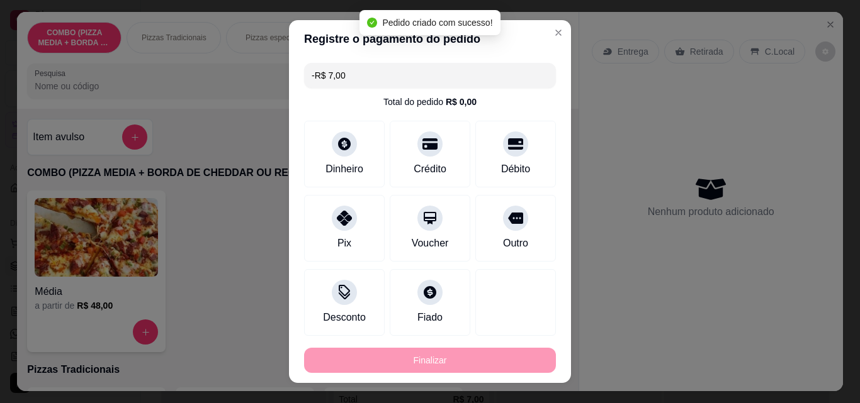
scroll to position [0, 0]
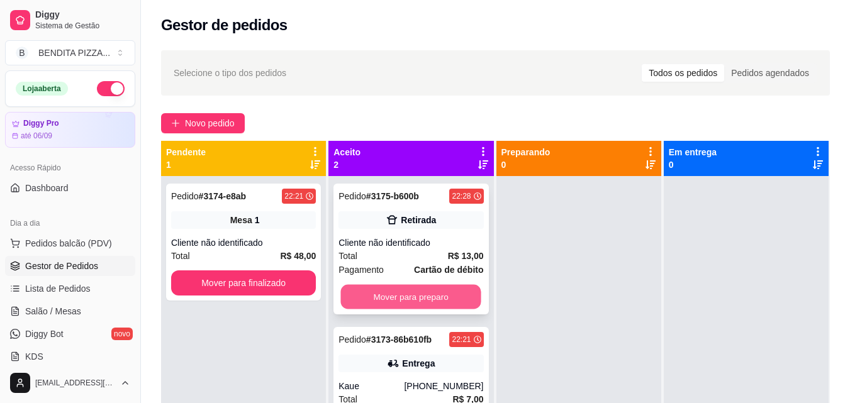
click at [454, 285] on button "Mover para preparo" at bounding box center [411, 297] width 140 height 25
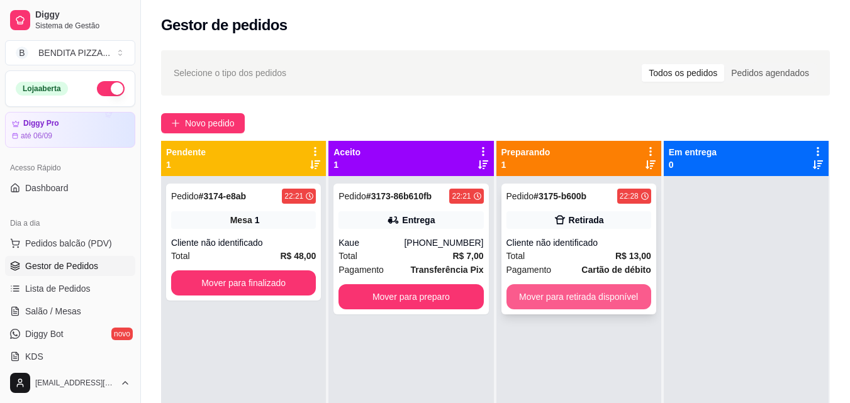
click at [561, 292] on button "Mover para retirada disponível" at bounding box center [579, 296] width 145 height 25
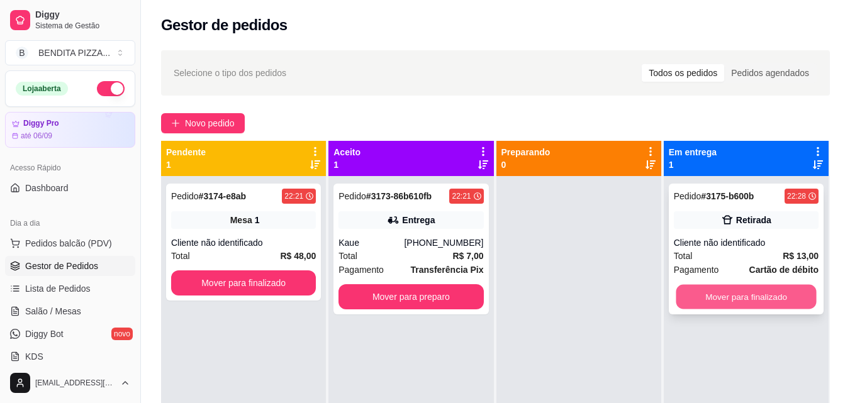
click at [683, 293] on button "Mover para finalizado" at bounding box center [746, 297] width 140 height 25
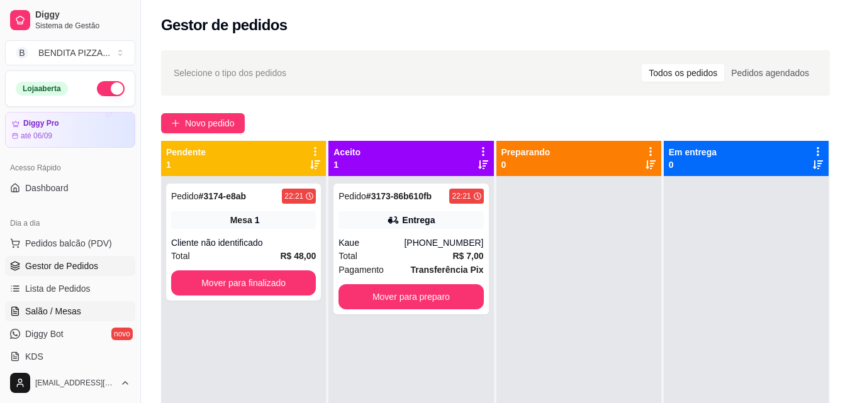
click at [38, 317] on span "Salão / Mesas" at bounding box center [53, 311] width 56 height 13
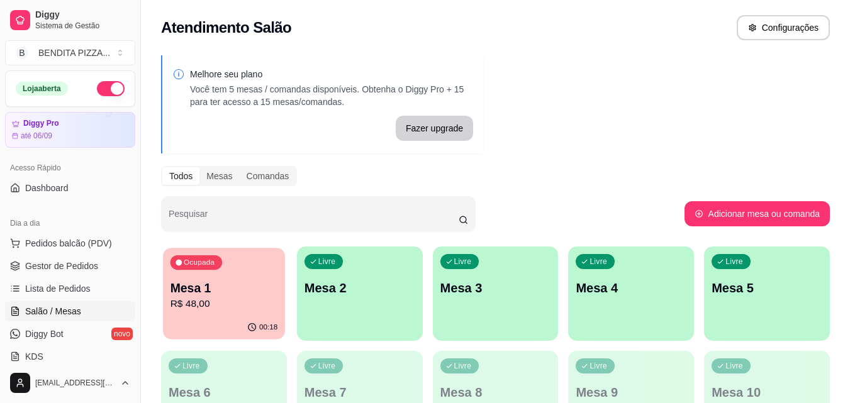
click at [200, 277] on div "Ocupada Mesa 1 R$ 48,00" at bounding box center [224, 282] width 122 height 68
click at [81, 272] on span "Gestor de Pedidos" at bounding box center [61, 266] width 73 height 13
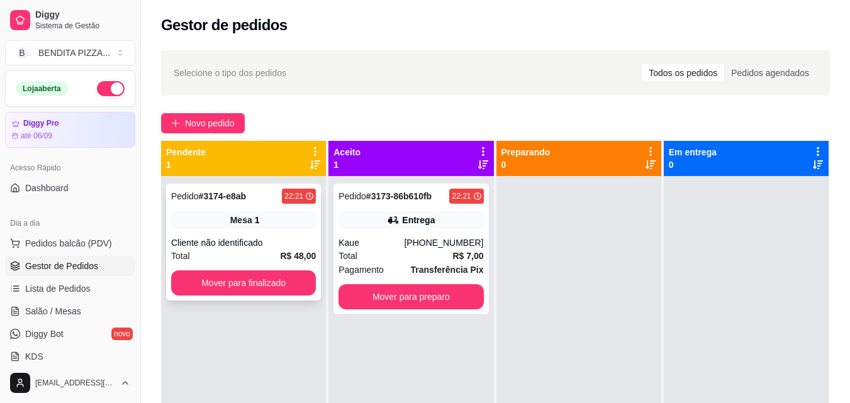
click at [250, 244] on div "Cliente não identificado" at bounding box center [243, 243] width 145 height 13
click at [62, 303] on link "Salão / Mesas" at bounding box center [70, 311] width 130 height 20
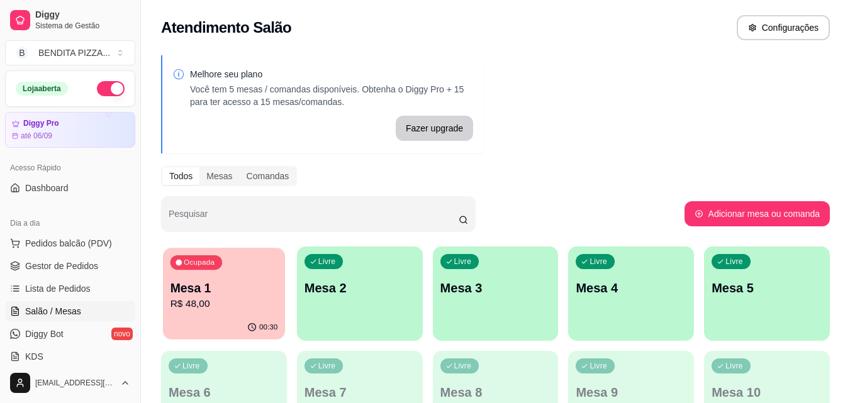
click at [201, 300] on p "R$ 48,00" at bounding box center [225, 304] width 108 height 14
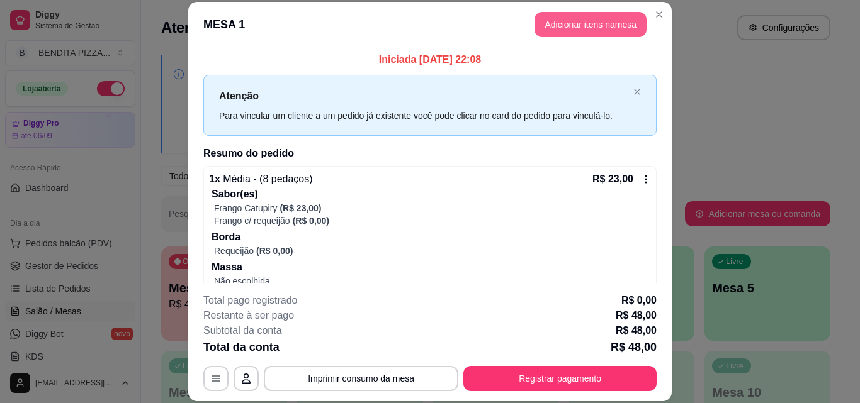
click at [590, 31] on button "Adicionar itens na mesa" at bounding box center [590, 24] width 112 height 25
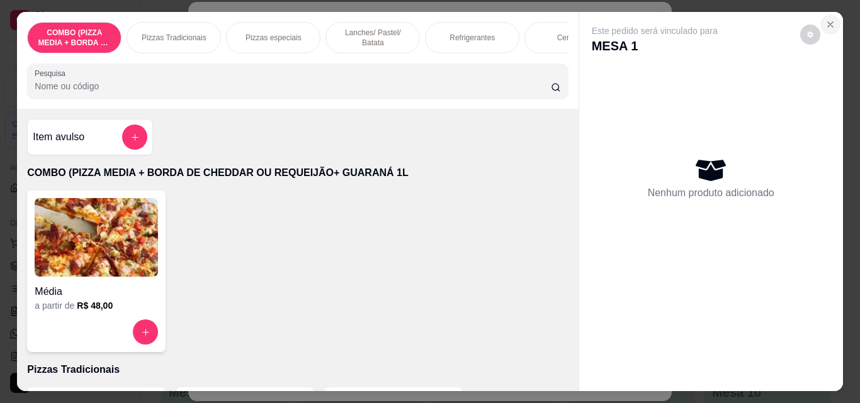
click at [826, 21] on icon "Close" at bounding box center [830, 25] width 10 height 10
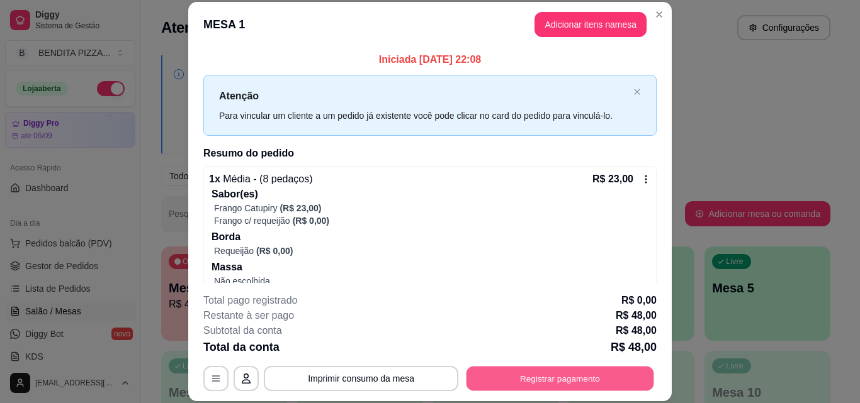
click at [601, 374] on button "Registrar pagamento" at bounding box center [560, 378] width 188 height 25
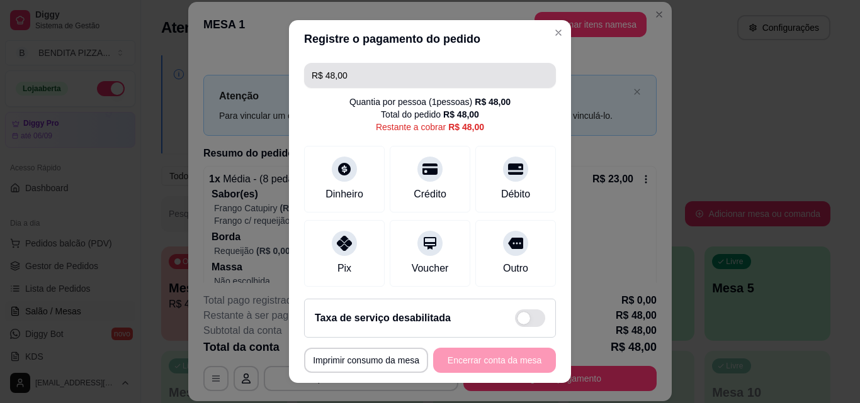
click at [374, 81] on input "R$ 48,00" at bounding box center [429, 75] width 237 height 25
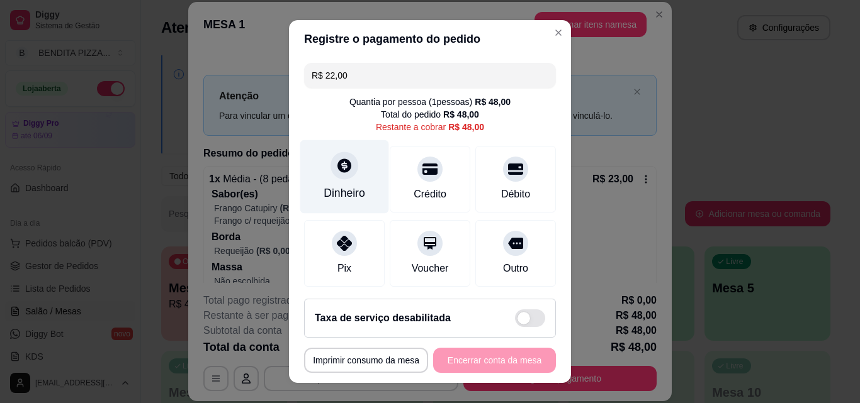
click at [347, 180] on div "Dinheiro" at bounding box center [344, 177] width 89 height 74
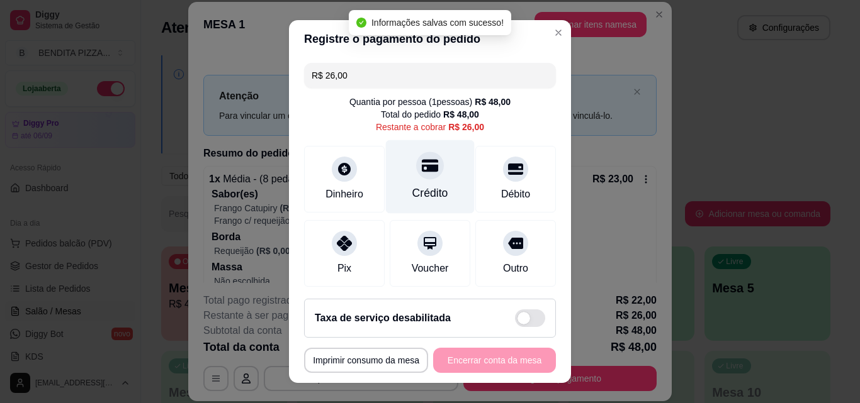
click at [423, 194] on div "Crédito" at bounding box center [430, 193] width 36 height 16
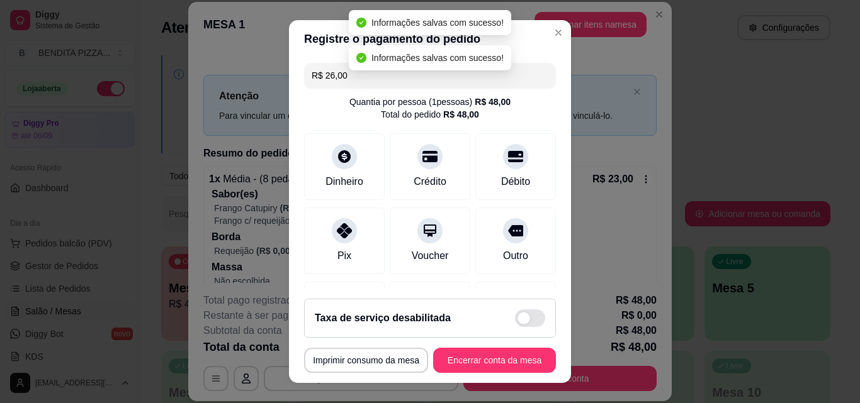
type input "R$ 0,00"
click at [512, 361] on button "Encerrar conta da mesa" at bounding box center [494, 361] width 119 height 25
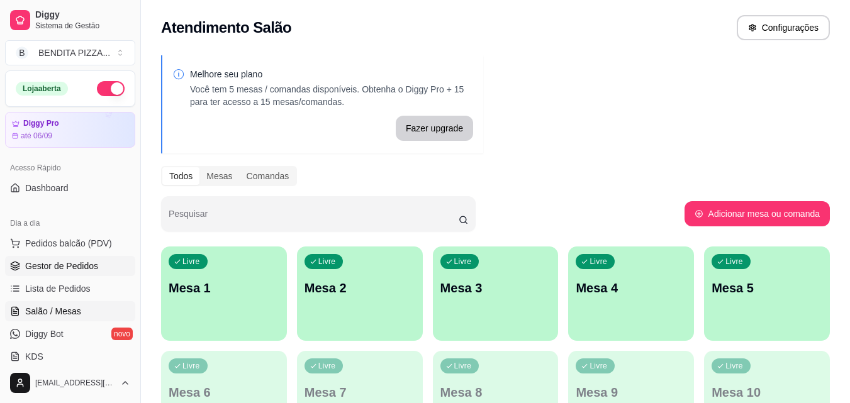
click at [65, 262] on span "Gestor de Pedidos" at bounding box center [61, 266] width 73 height 13
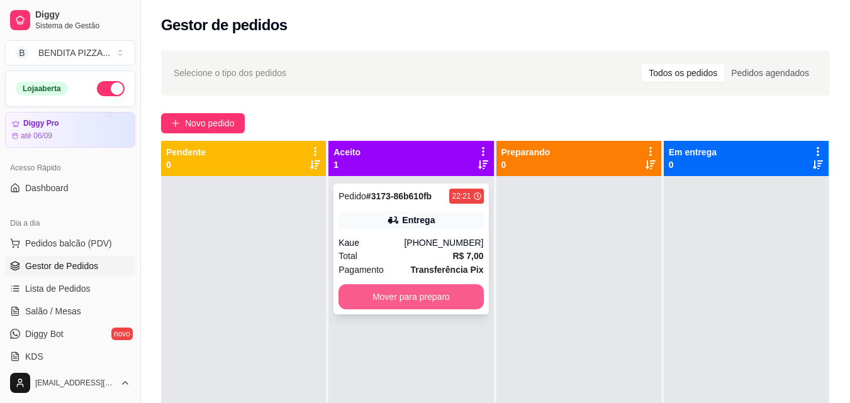
click at [447, 300] on button "Mover para preparo" at bounding box center [411, 296] width 145 height 25
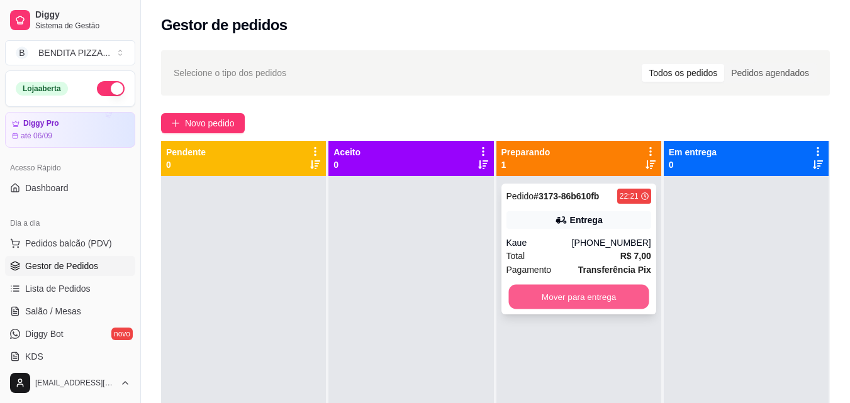
click at [558, 294] on button "Mover para entrega" at bounding box center [578, 297] width 140 height 25
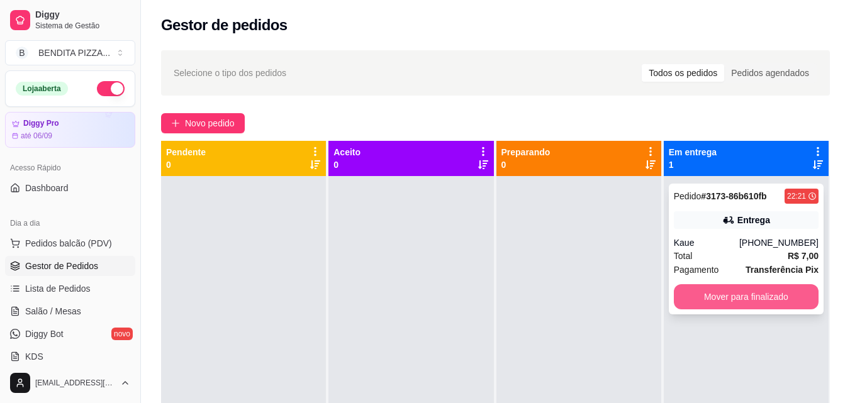
click at [744, 300] on button "Mover para finalizado" at bounding box center [746, 296] width 145 height 25
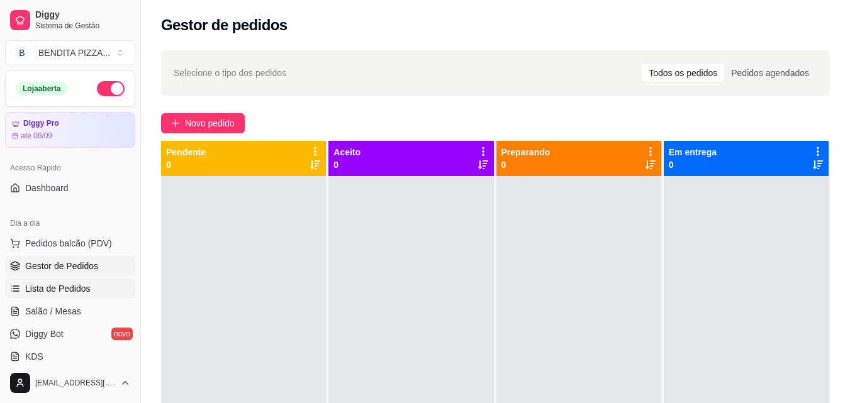
click at [111, 293] on link "Lista de Pedidos" at bounding box center [70, 289] width 130 height 20
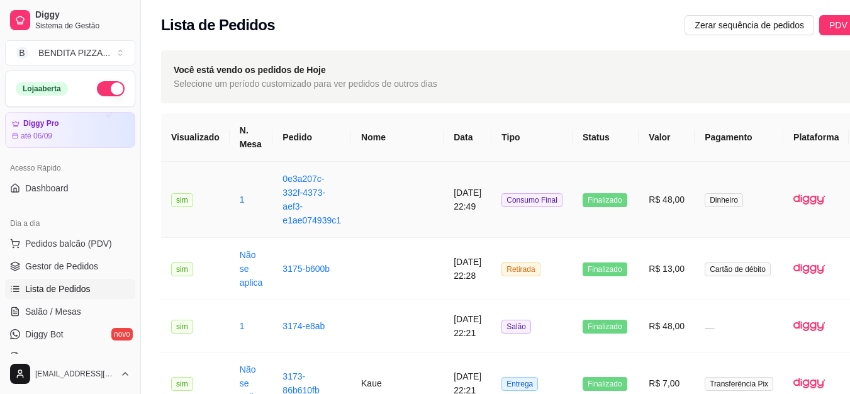
click at [639, 216] on td "R$ 48,00" at bounding box center [667, 200] width 56 height 76
